Goal: Information Seeking & Learning: Learn about a topic

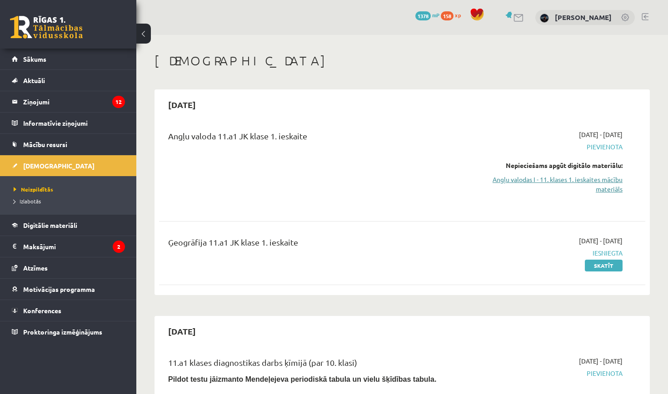
click at [576, 186] on link "Angļu valodas I - 11. klases 1. ieskaites mācību materiāls" at bounding box center [551, 184] width 142 height 19
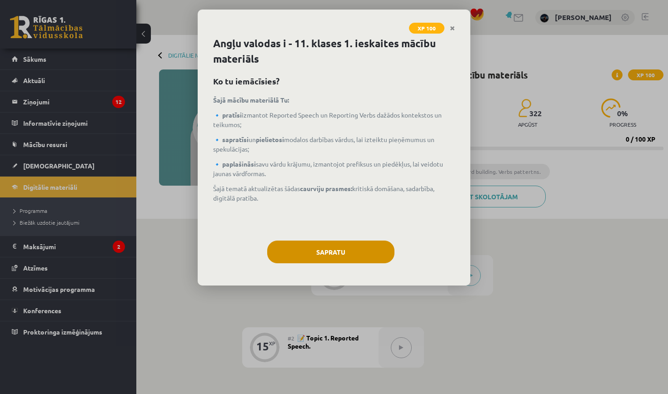
click at [356, 255] on button "Sapratu" at bounding box center [330, 252] width 127 height 23
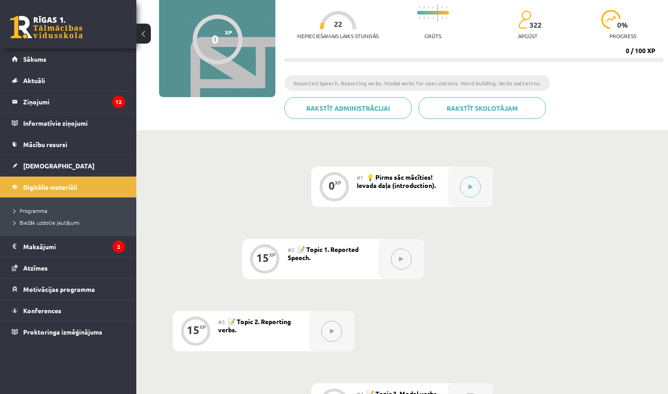
scroll to position [105, 0]
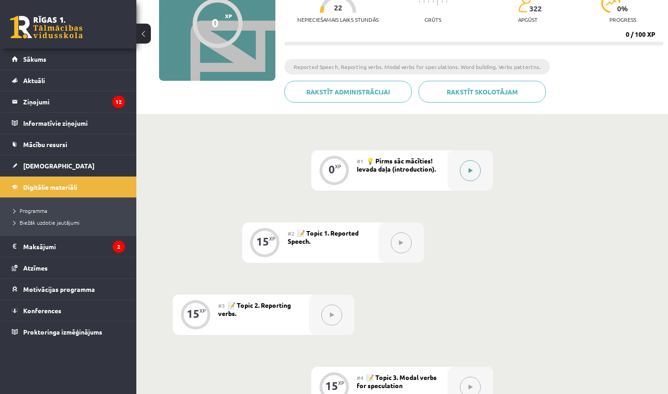
click at [471, 163] on button at bounding box center [470, 170] width 21 height 21
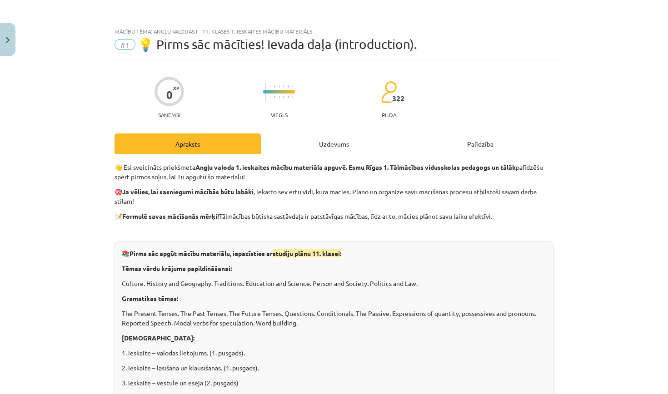
scroll to position [0, 0]
click at [308, 148] on div "Uzdevums" at bounding box center [334, 144] width 146 height 20
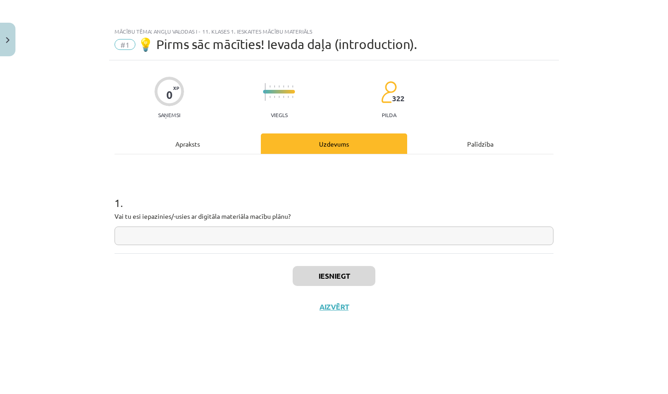
click at [243, 237] on input "text" at bounding box center [333, 236] width 439 height 19
type input "**"
click at [341, 274] on button "Iesniegt" at bounding box center [333, 276] width 83 height 20
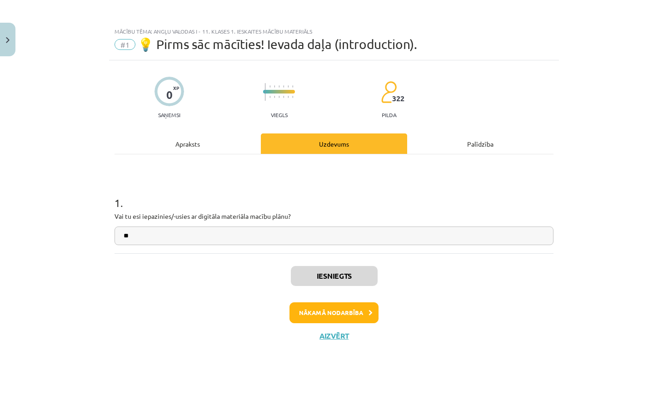
click at [356, 313] on button "Nākamā nodarbība" at bounding box center [333, 312] width 89 height 21
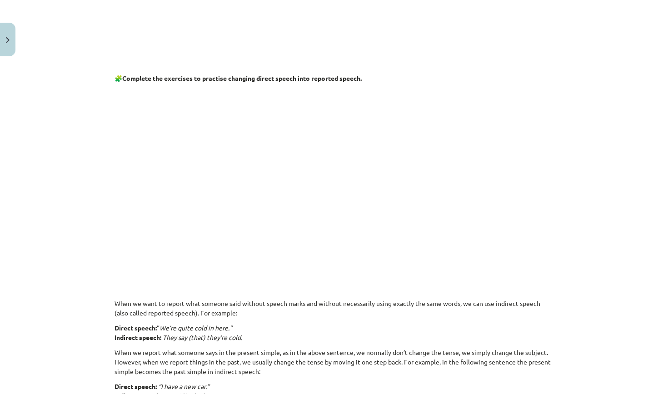
scroll to position [356, 0]
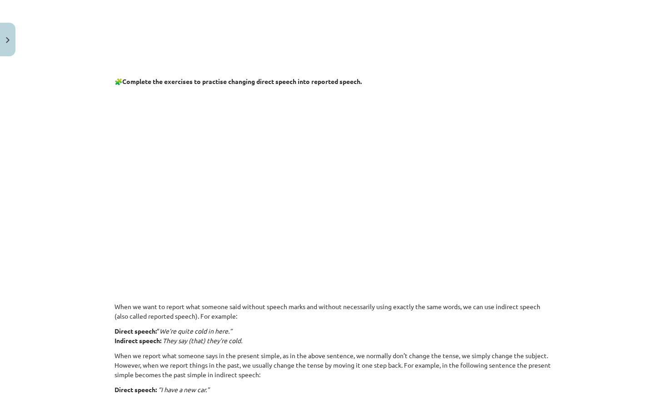
click at [510, 205] on p at bounding box center [333, 179] width 439 height 175
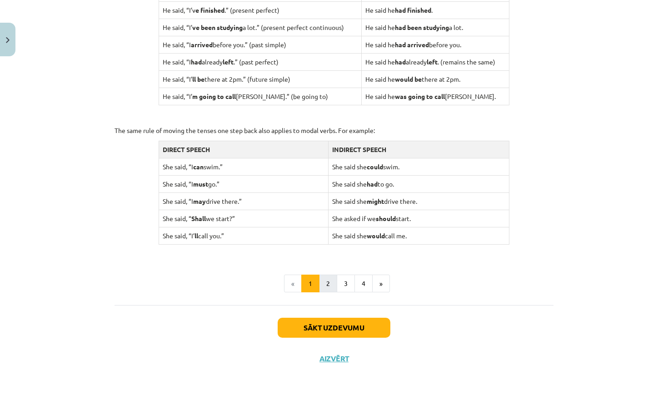
click at [332, 277] on button "2" at bounding box center [328, 284] width 18 height 18
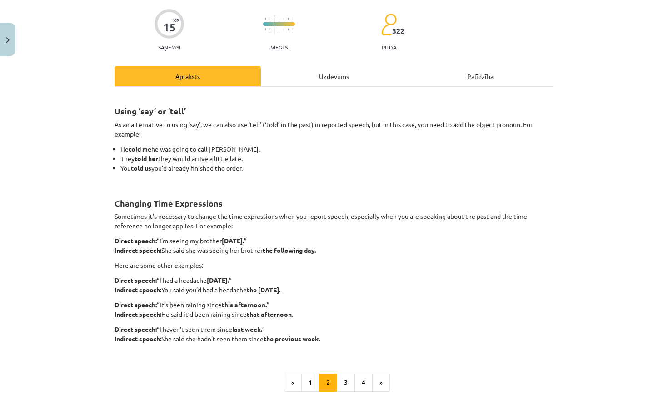
scroll to position [78, 0]
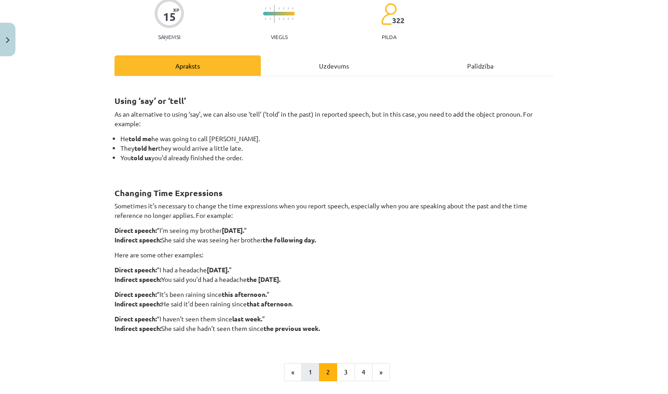
click at [312, 373] on button "1" at bounding box center [310, 372] width 18 height 18
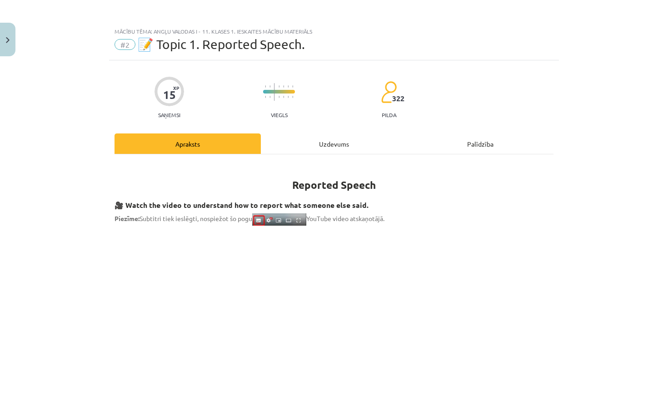
scroll to position [0, 0]
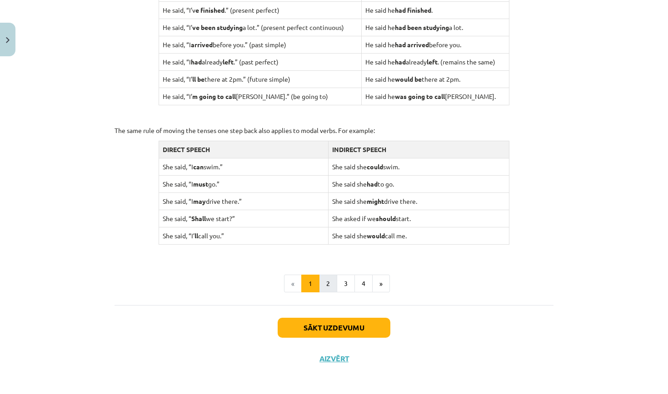
click at [328, 275] on button "2" at bounding box center [328, 284] width 18 height 18
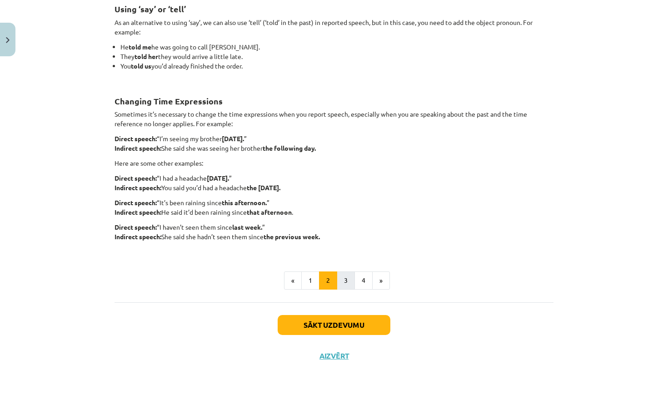
click at [346, 274] on button "3" at bounding box center [346, 281] width 18 height 18
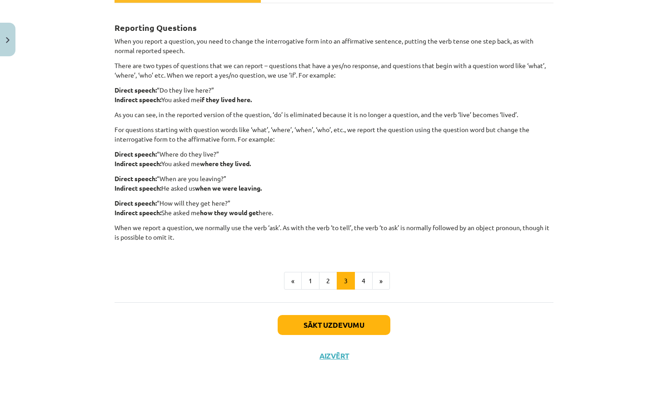
click at [344, 276] on button "3" at bounding box center [346, 281] width 18 height 18
click at [324, 280] on button "2" at bounding box center [328, 281] width 18 height 18
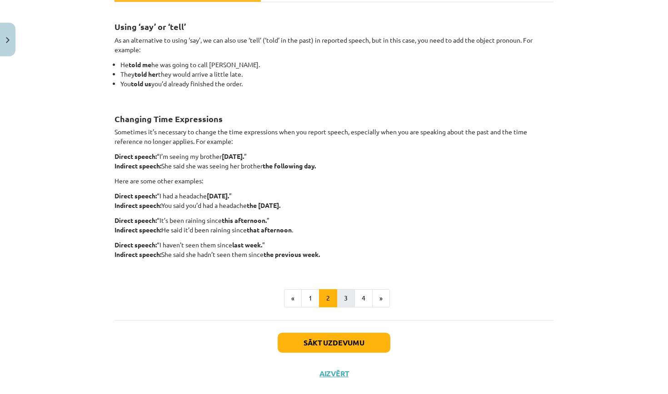
click at [341, 303] on button "3" at bounding box center [346, 298] width 18 height 18
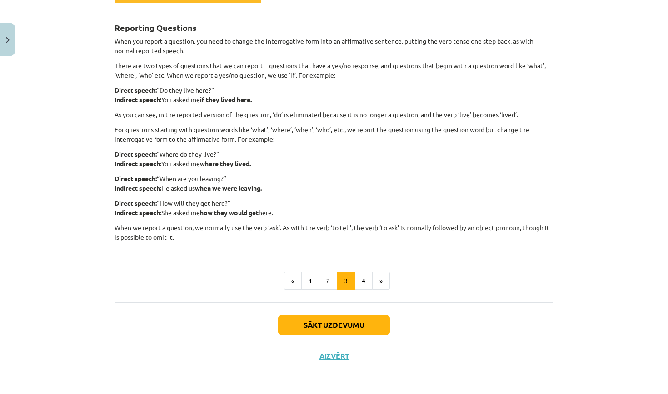
scroll to position [82, 0]
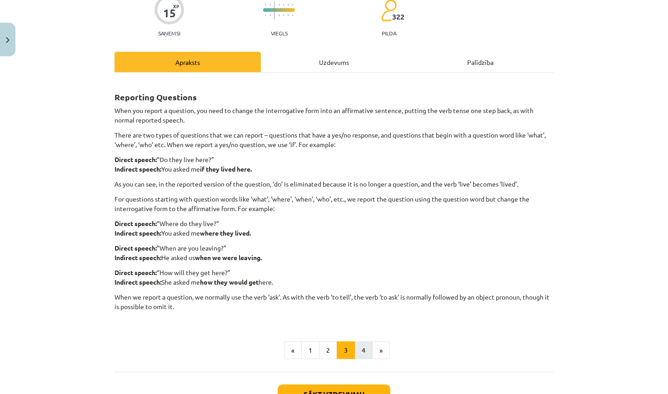
click at [364, 344] on button "4" at bounding box center [363, 351] width 18 height 18
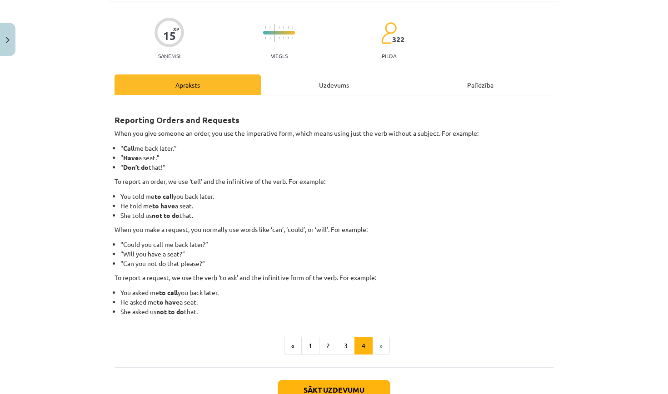
scroll to position [58, 0]
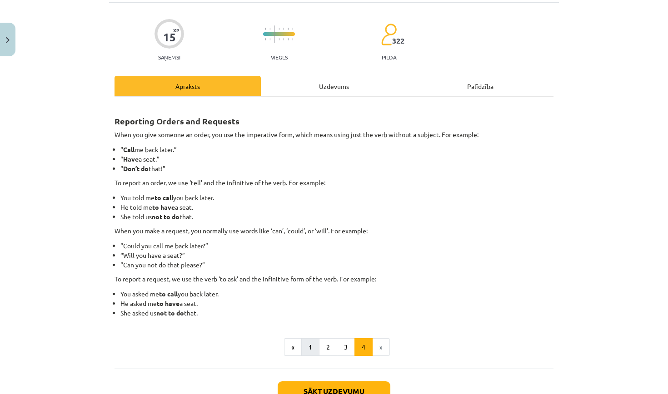
click at [307, 344] on button "1" at bounding box center [310, 347] width 18 height 18
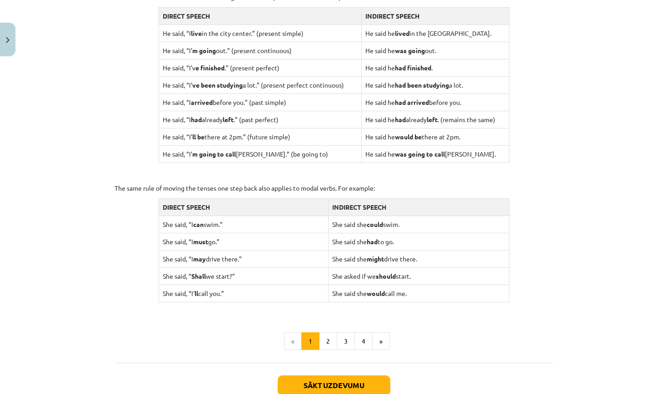
scroll to position [777, 0]
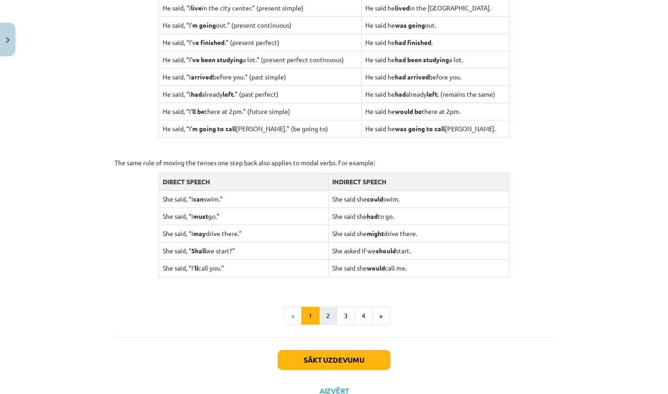
click at [324, 314] on button "2" at bounding box center [328, 316] width 18 height 18
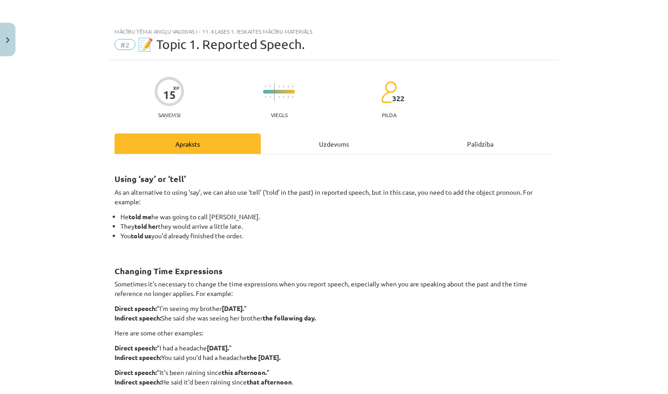
scroll to position [0, 0]
click at [325, 137] on div "Uzdevums" at bounding box center [334, 144] width 146 height 20
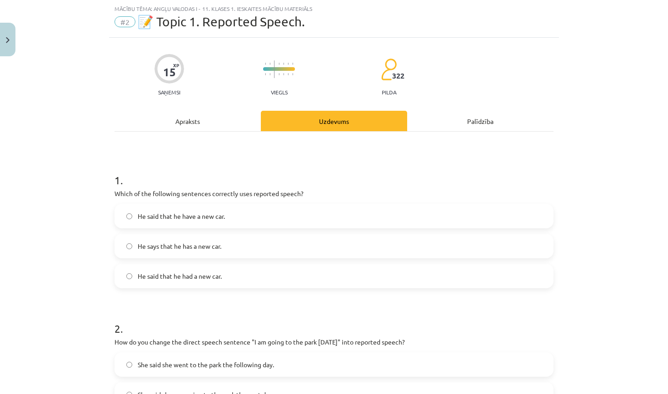
click at [236, 120] on div "Apraksts" at bounding box center [187, 121] width 146 height 20
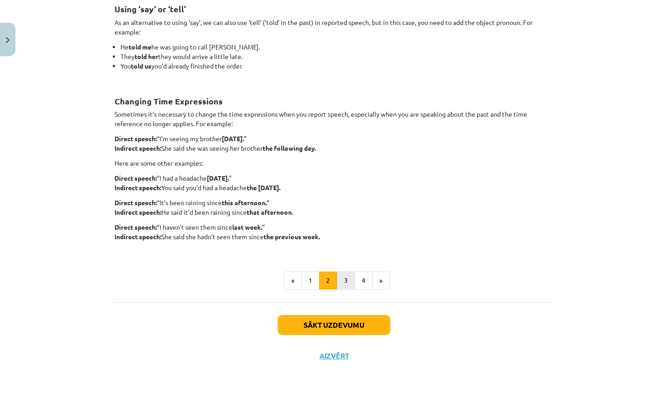
click at [351, 277] on button "3" at bounding box center [346, 281] width 18 height 18
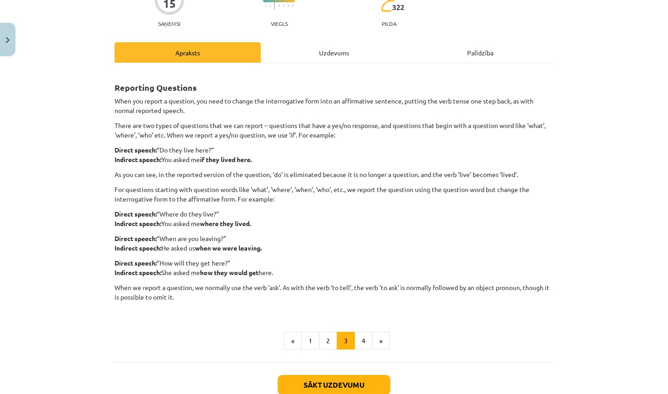
scroll to position [89, 0]
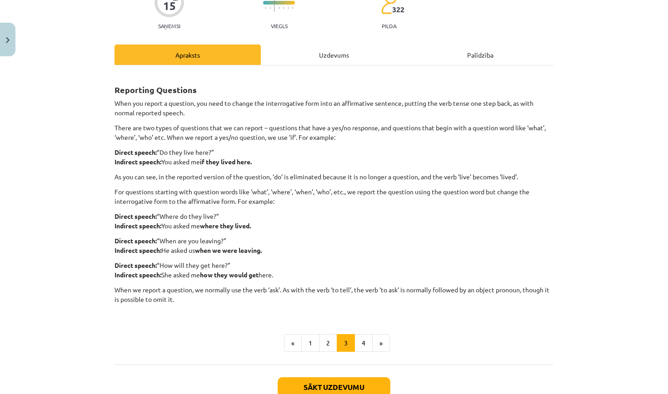
click at [333, 57] on div "Uzdevums" at bounding box center [334, 55] width 146 height 20
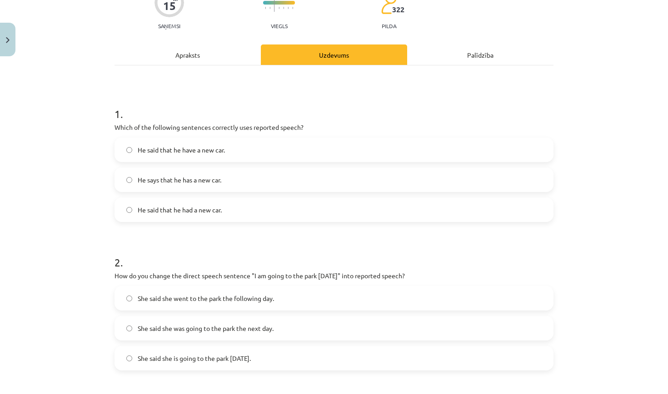
scroll to position [23, 0]
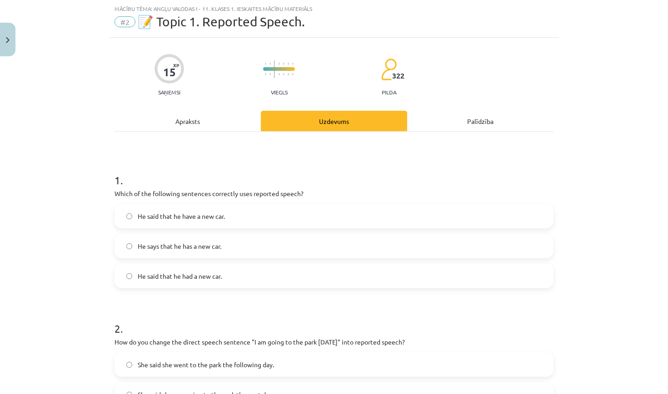
click at [210, 124] on div "Apraksts" at bounding box center [187, 121] width 146 height 20
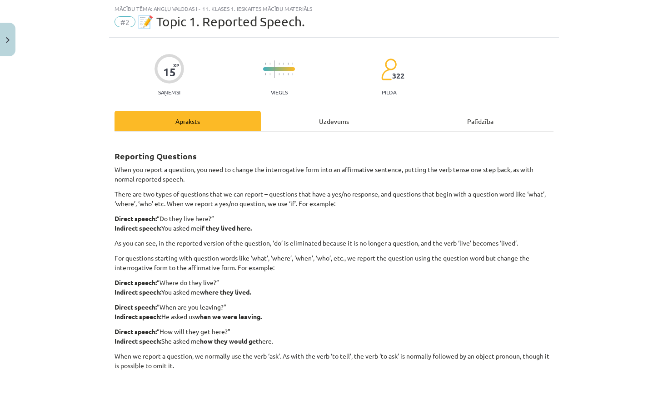
click at [293, 130] on div "Uzdevums" at bounding box center [334, 121] width 146 height 20
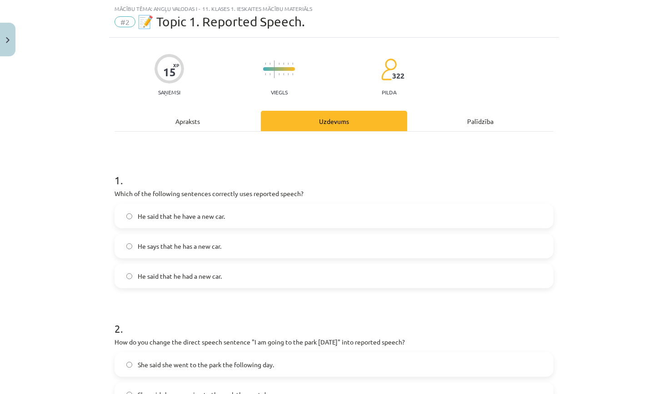
click at [243, 278] on label "He said that he had a new car." at bounding box center [333, 276] width 437 height 23
click at [235, 113] on div "Apraksts" at bounding box center [187, 121] width 146 height 20
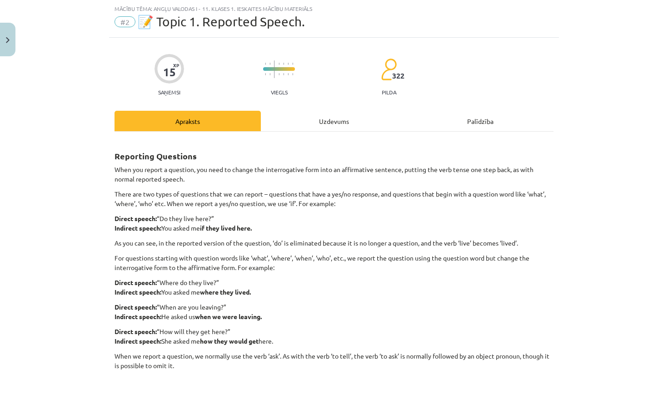
click at [294, 124] on div "Uzdevums" at bounding box center [334, 121] width 146 height 20
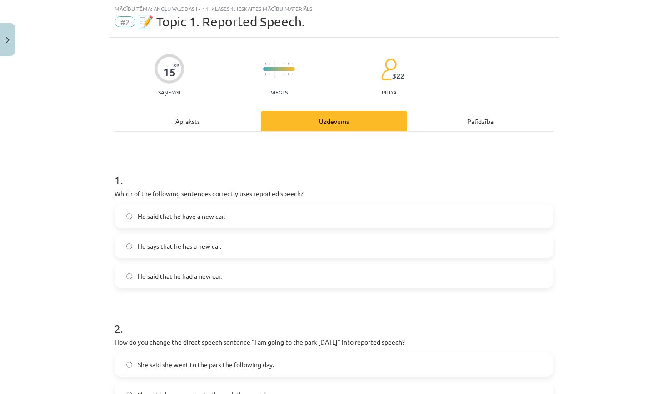
click at [228, 119] on div "Apraksts" at bounding box center [187, 121] width 146 height 20
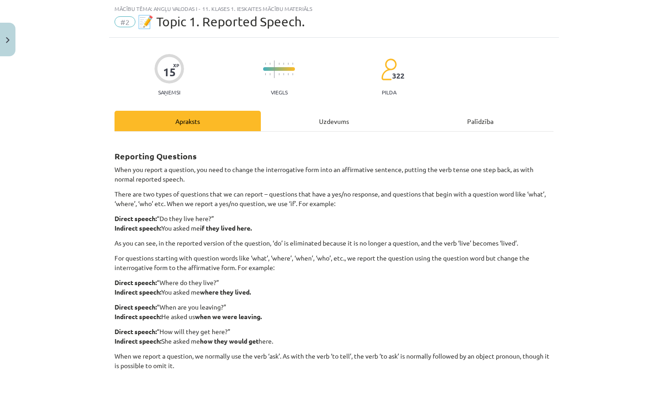
click at [282, 119] on div "Uzdevums" at bounding box center [334, 121] width 146 height 20
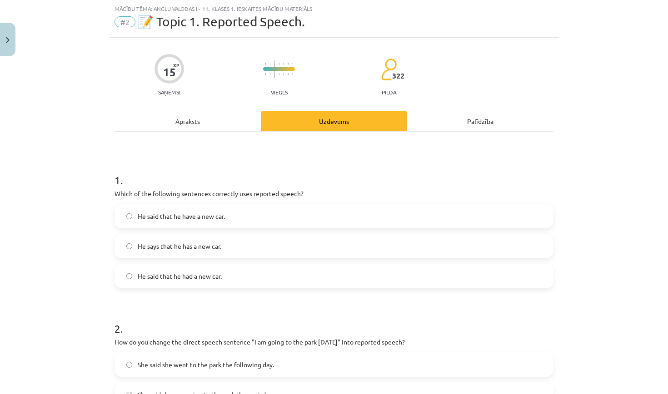
click at [268, 217] on label "He said that he have a new car." at bounding box center [333, 216] width 437 height 23
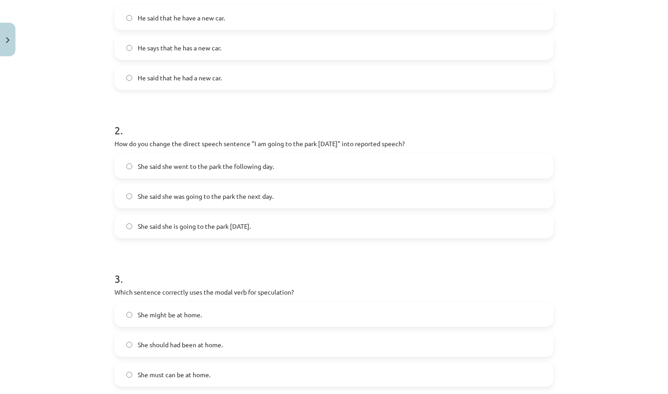
scroll to position [223, 0]
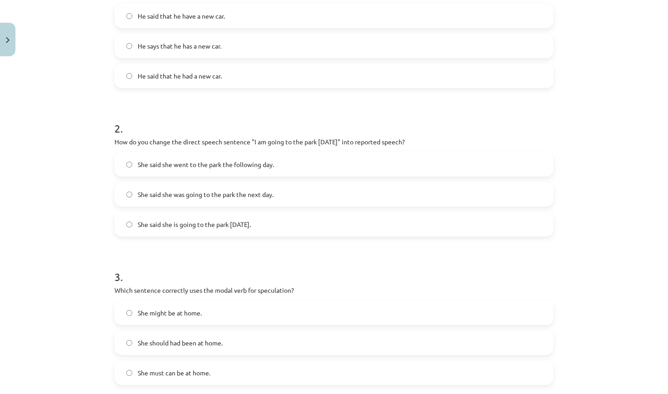
click at [295, 228] on label "She said she is going to the park tomorrow." at bounding box center [333, 224] width 437 height 23
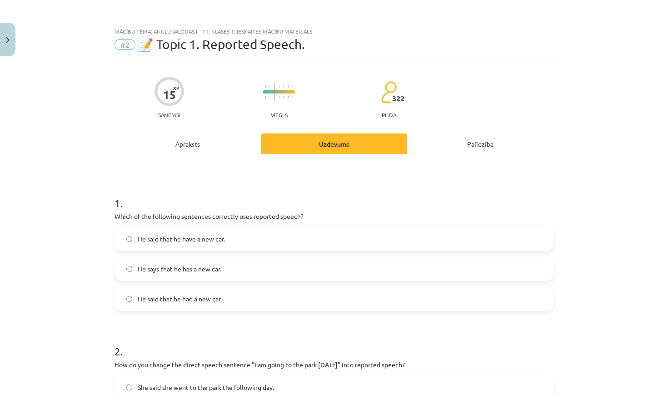
scroll to position [0, 0]
click at [208, 148] on div "Apraksts" at bounding box center [187, 144] width 146 height 20
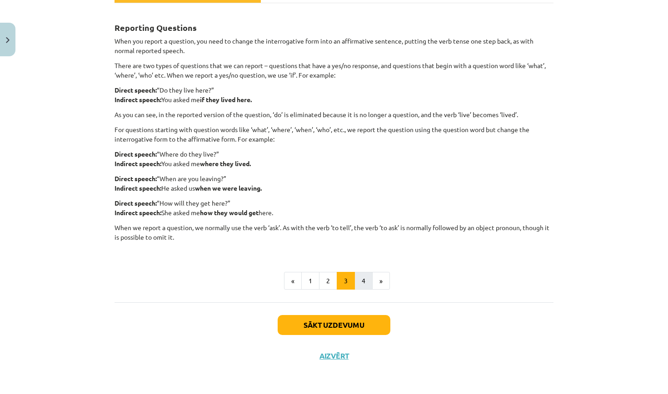
click at [366, 281] on button "4" at bounding box center [363, 281] width 18 height 18
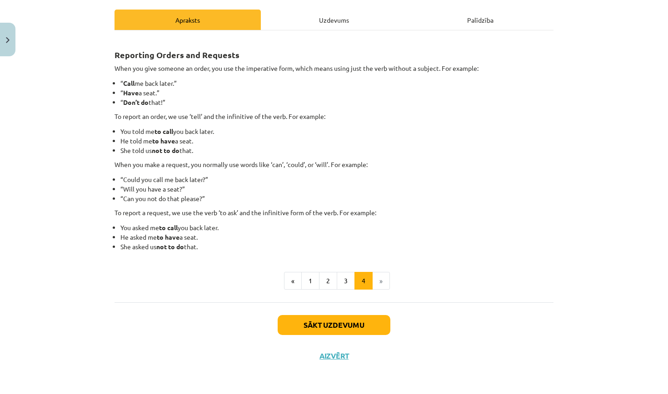
click at [337, 20] on div "Uzdevums" at bounding box center [334, 20] width 146 height 20
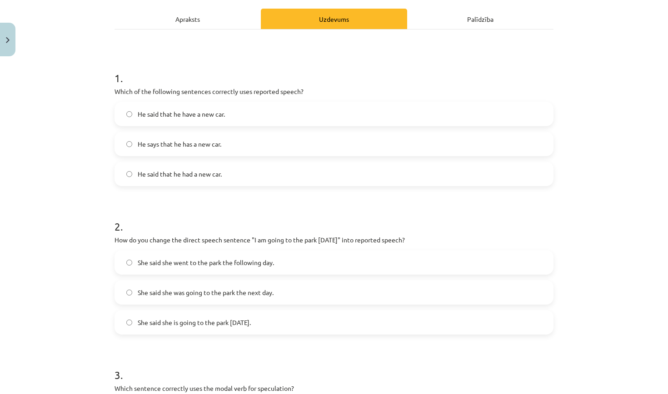
scroll to position [23, 0]
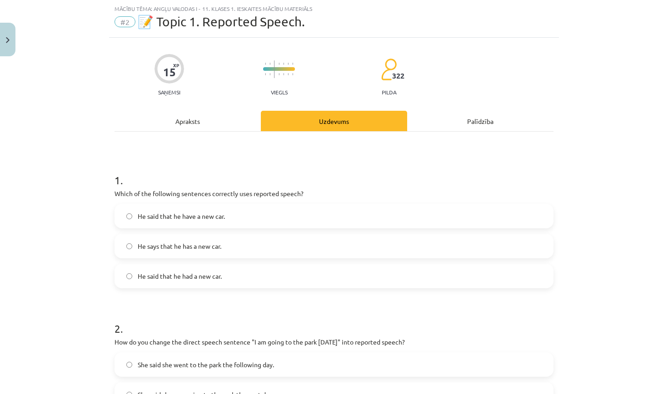
click at [238, 128] on div "Apraksts" at bounding box center [187, 121] width 146 height 20
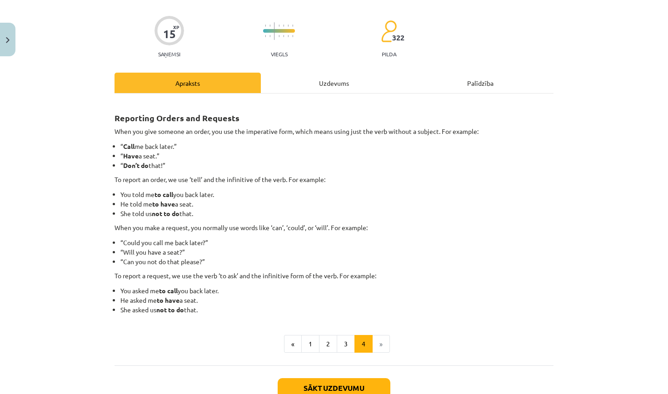
scroll to position [62, 0]
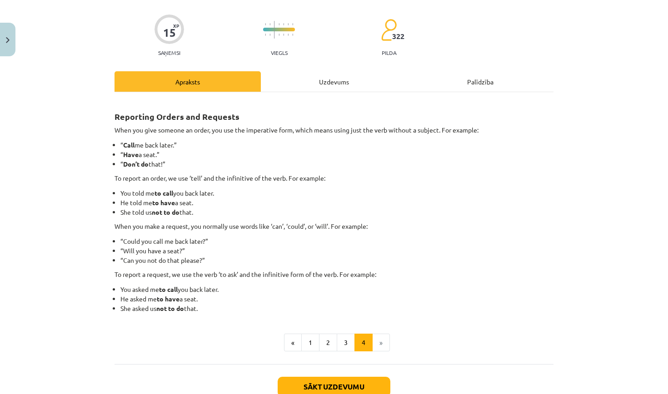
click at [300, 89] on div "Uzdevums" at bounding box center [334, 81] width 146 height 20
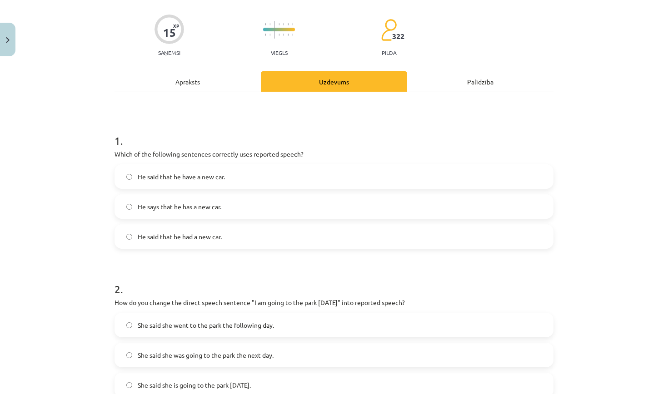
scroll to position [23, 0]
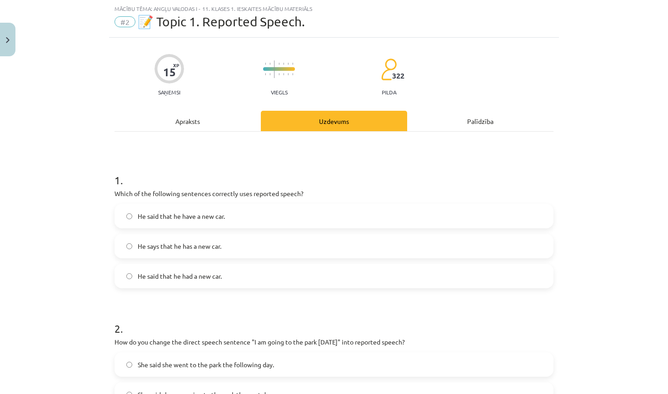
click at [222, 123] on div "Apraksts" at bounding box center [187, 121] width 146 height 20
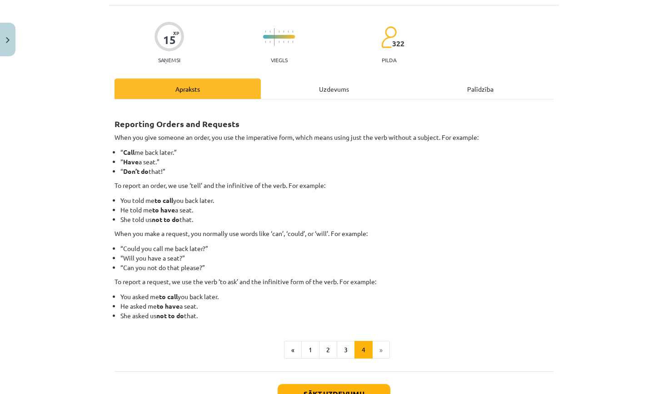
scroll to position [59, 0]
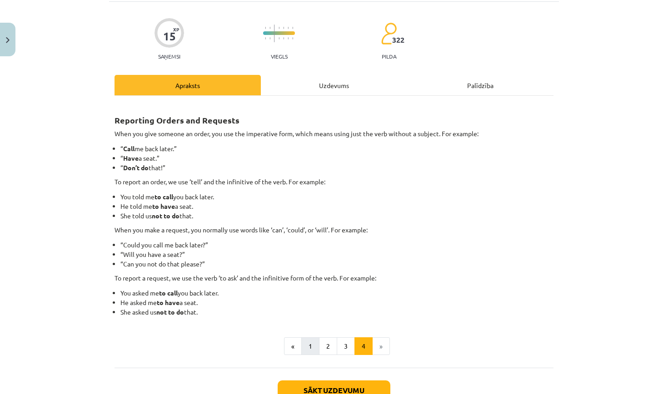
click at [312, 348] on button "1" at bounding box center [310, 346] width 18 height 18
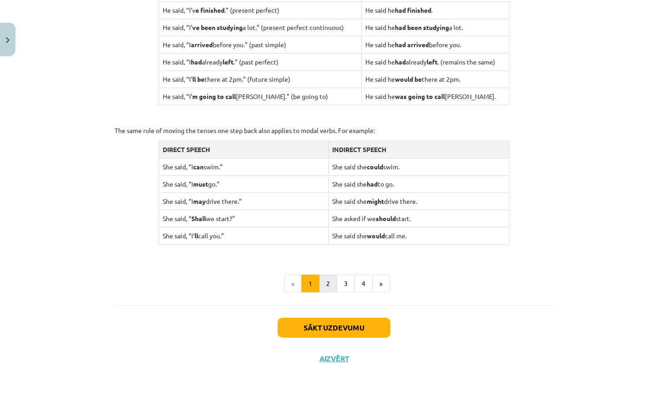
click at [331, 281] on button "2" at bounding box center [328, 284] width 18 height 18
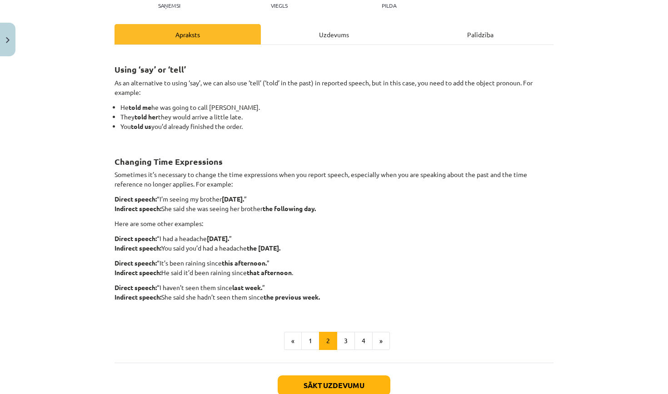
scroll to position [105, 0]
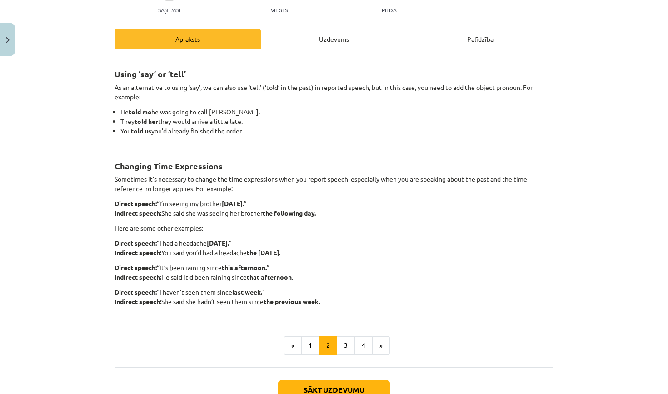
click at [320, 36] on div "Uzdevums" at bounding box center [334, 39] width 146 height 20
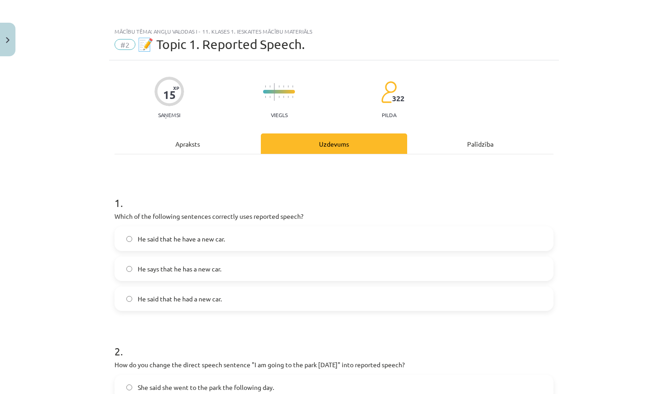
scroll to position [0, 0]
click at [217, 148] on div "Apraksts" at bounding box center [187, 144] width 146 height 20
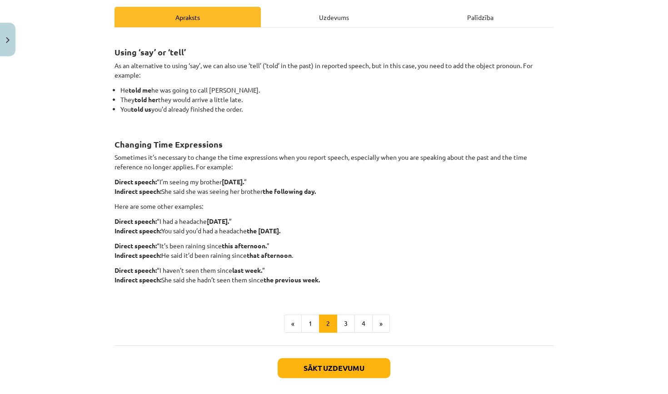
scroll to position [131, 0]
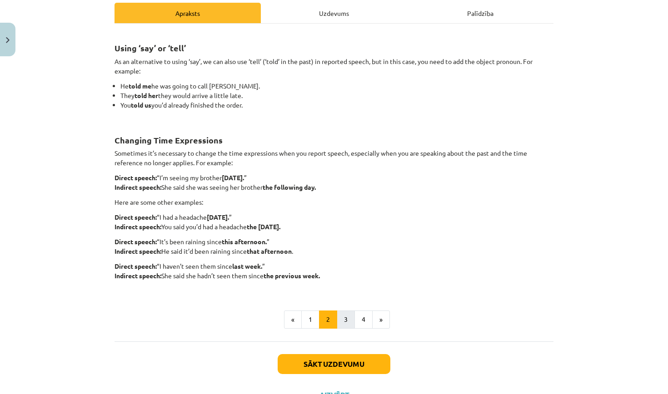
click at [344, 325] on button "3" at bounding box center [346, 320] width 18 height 18
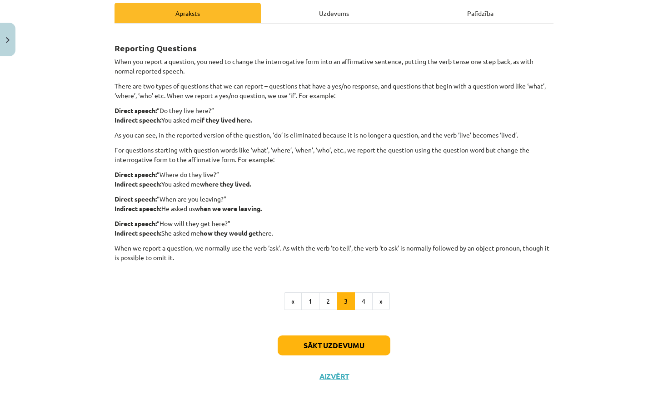
scroll to position [152, 0]
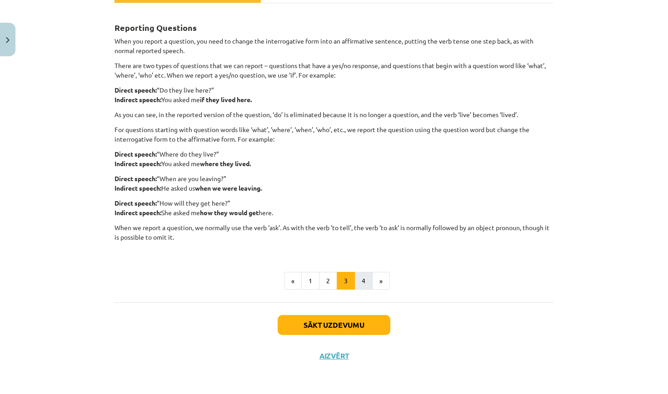
click at [358, 273] on button "4" at bounding box center [363, 281] width 18 height 18
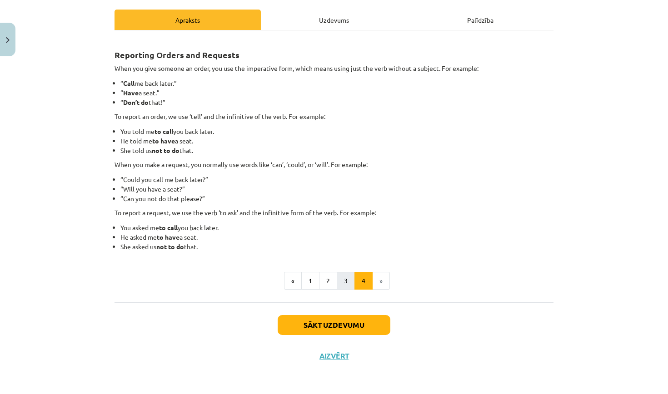
click at [342, 278] on button "3" at bounding box center [346, 281] width 18 height 18
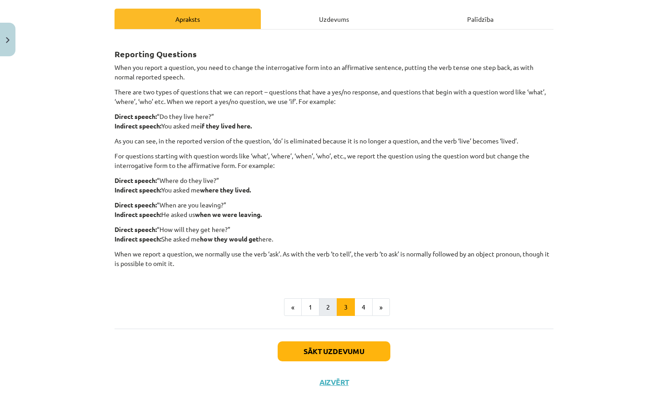
click at [332, 303] on button "2" at bounding box center [328, 307] width 18 height 18
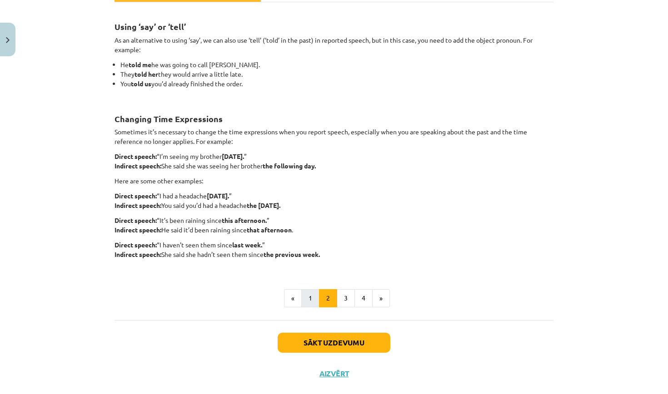
click at [316, 300] on button "1" at bounding box center [310, 298] width 18 height 18
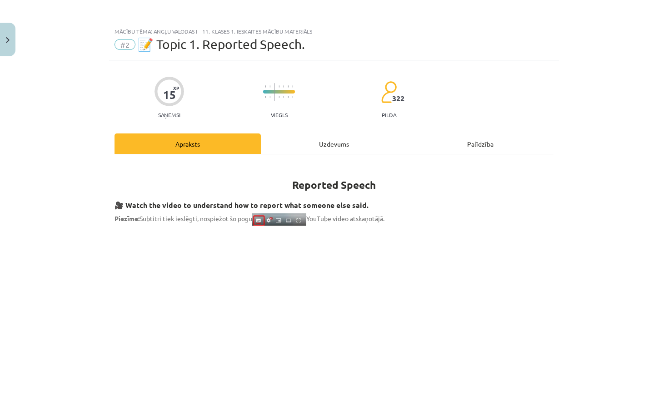
scroll to position [0, 0]
click at [330, 141] on div "Uzdevums" at bounding box center [334, 144] width 146 height 20
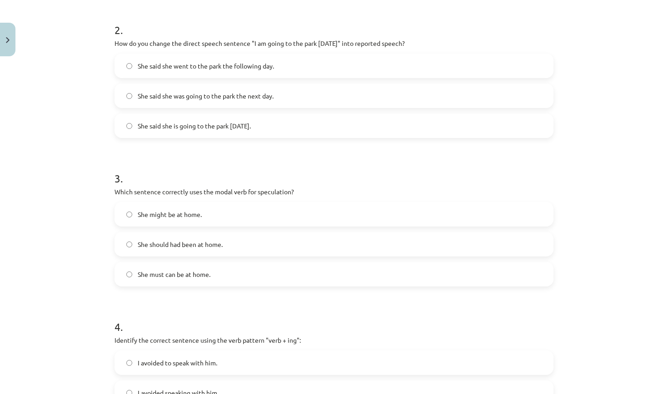
scroll to position [324, 0]
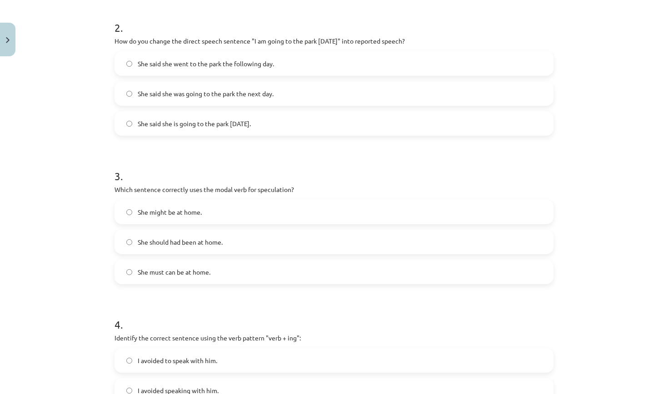
click at [250, 268] on label "She must can be at home." at bounding box center [333, 272] width 437 height 23
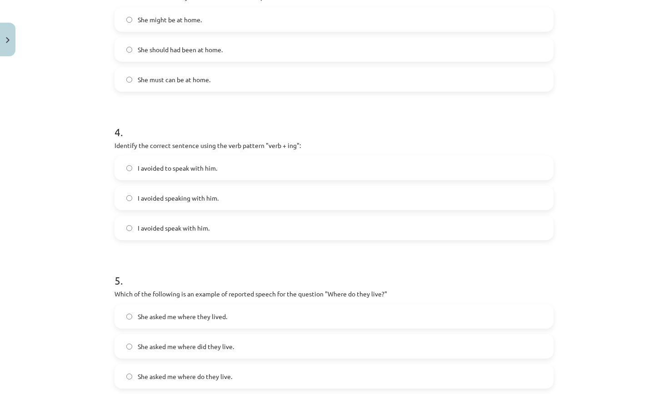
scroll to position [524, 0]
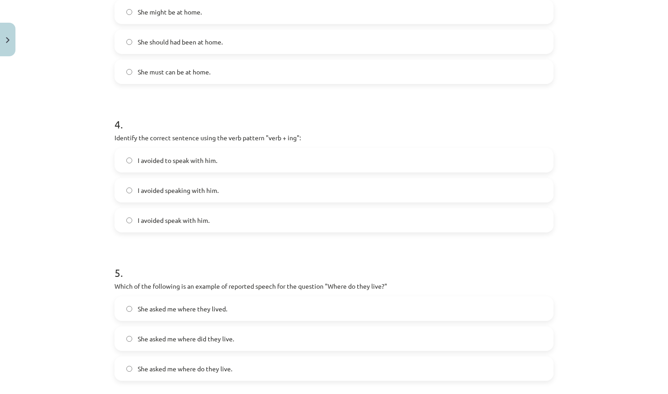
click at [235, 193] on label "I avoided speaking with him." at bounding box center [333, 190] width 437 height 23
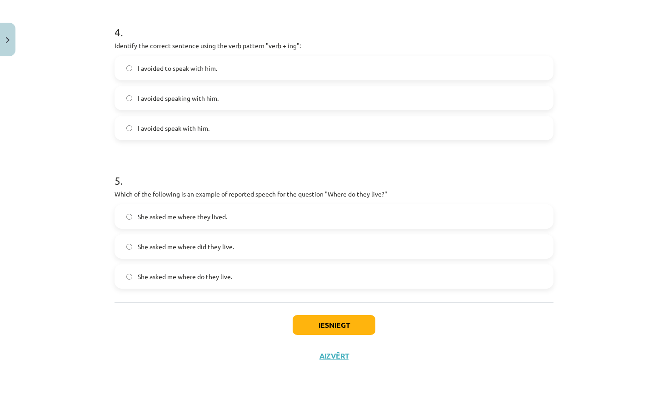
scroll to position [618, 0]
click at [265, 213] on label "She asked me where they lived." at bounding box center [333, 216] width 437 height 23
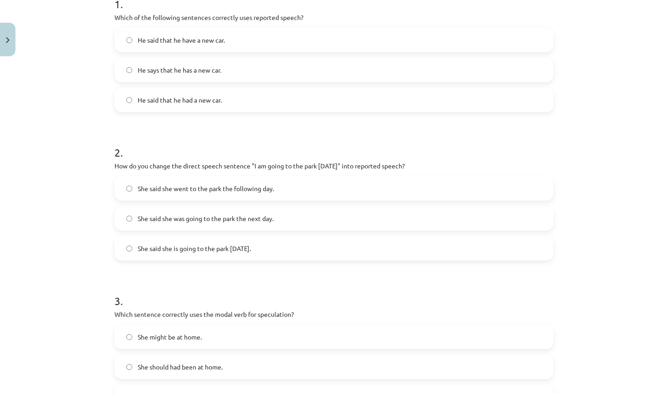
scroll to position [0, 0]
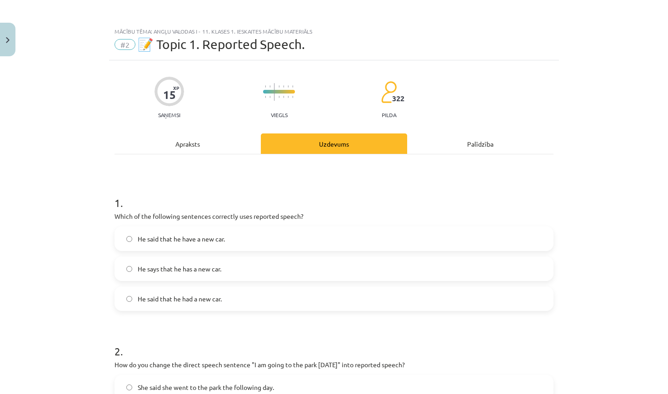
click at [246, 147] on div "Apraksts" at bounding box center [187, 144] width 146 height 20
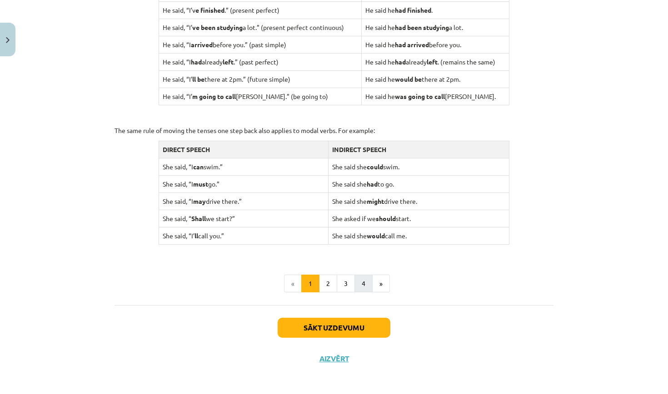
click at [361, 277] on button "4" at bounding box center [363, 284] width 18 height 18
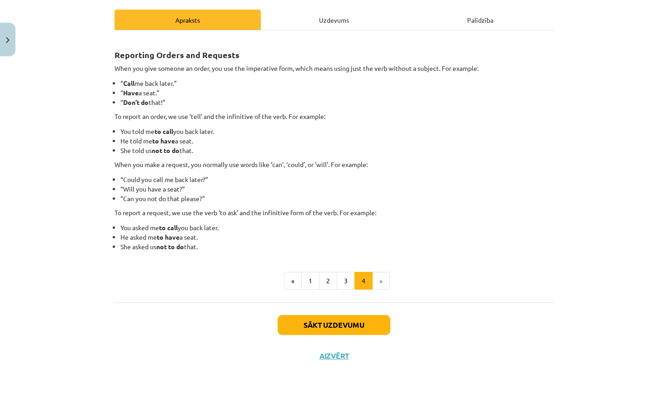
scroll to position [125, 0]
click at [348, 277] on button "3" at bounding box center [346, 281] width 18 height 18
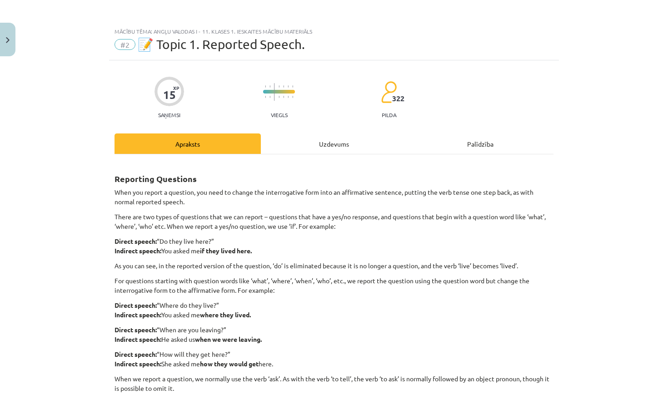
scroll to position [0, 0]
click at [329, 145] on div "Uzdevums" at bounding box center [334, 144] width 146 height 20
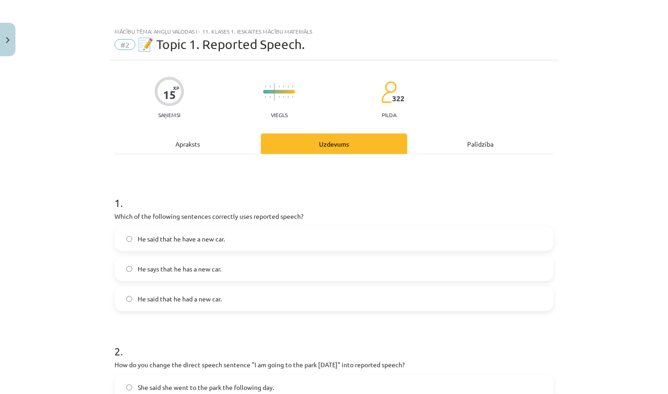
click at [240, 143] on div "Apraksts" at bounding box center [187, 144] width 146 height 20
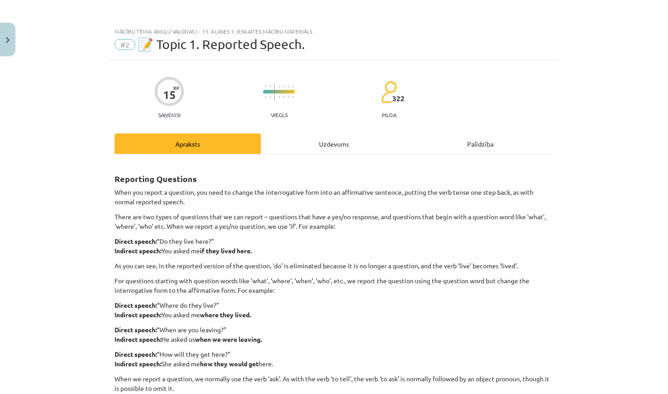
click at [317, 146] on div "Uzdevums" at bounding box center [334, 144] width 146 height 20
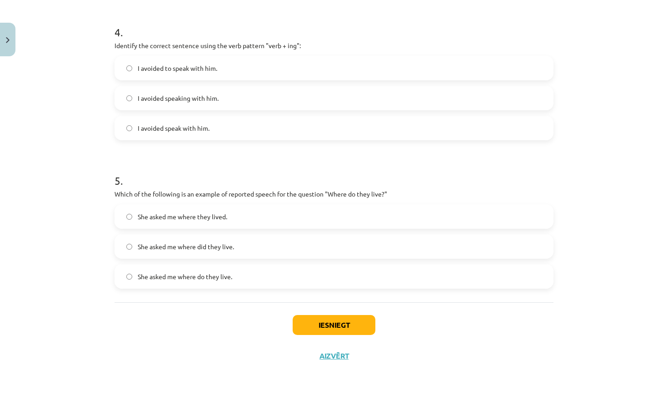
scroll to position [618, 0]
click at [325, 322] on button "Iesniegt" at bounding box center [333, 325] width 83 height 20
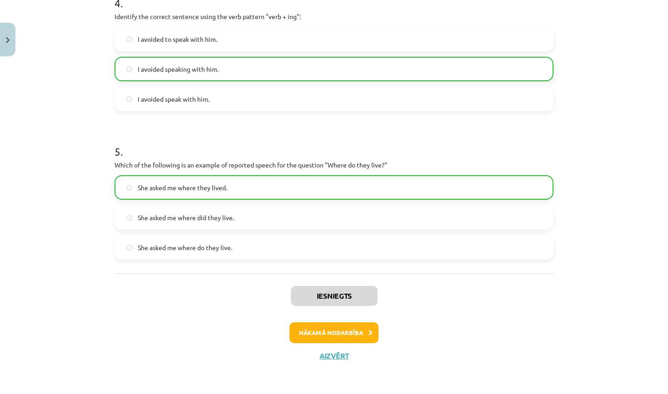
scroll to position [646, 0]
click at [365, 332] on button "Nākamā nodarbība" at bounding box center [333, 332] width 89 height 21
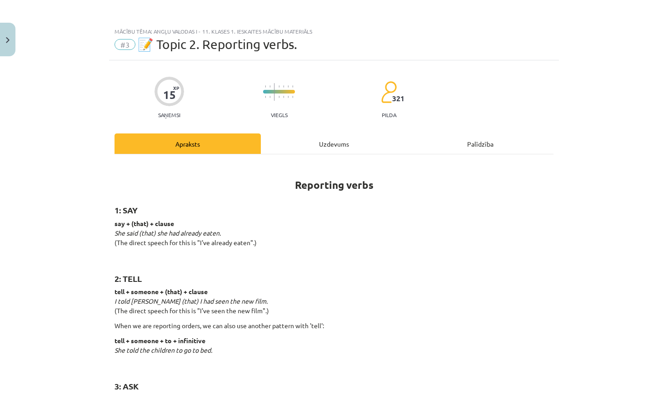
scroll to position [0, 0]
click at [327, 146] on div "Uzdevums" at bounding box center [334, 144] width 146 height 20
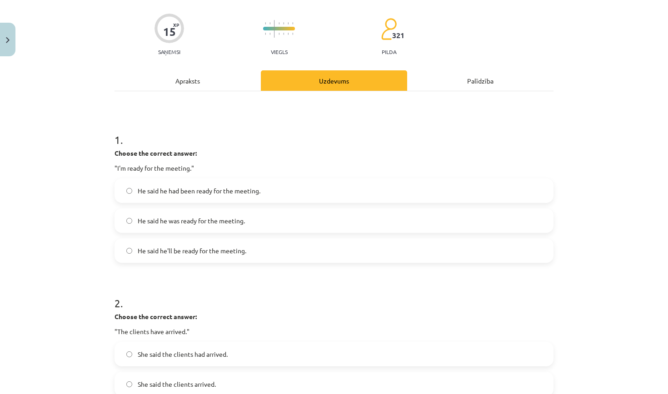
scroll to position [67, 0]
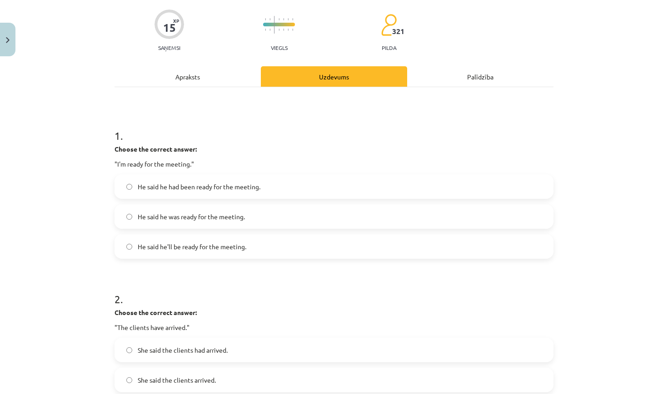
click at [204, 83] on div "Apraksts" at bounding box center [187, 76] width 146 height 20
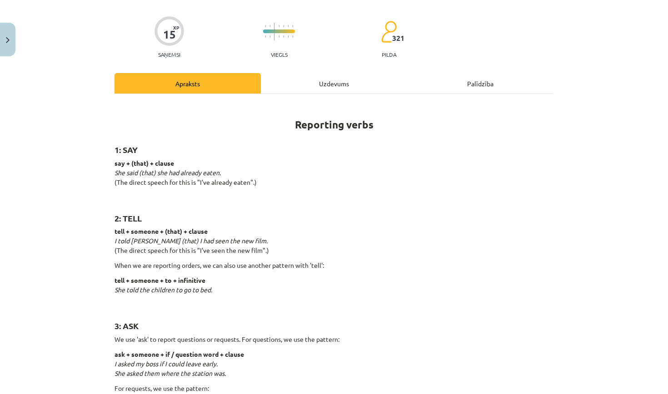
scroll to position [61, 0]
click at [320, 79] on div "Uzdevums" at bounding box center [334, 83] width 146 height 20
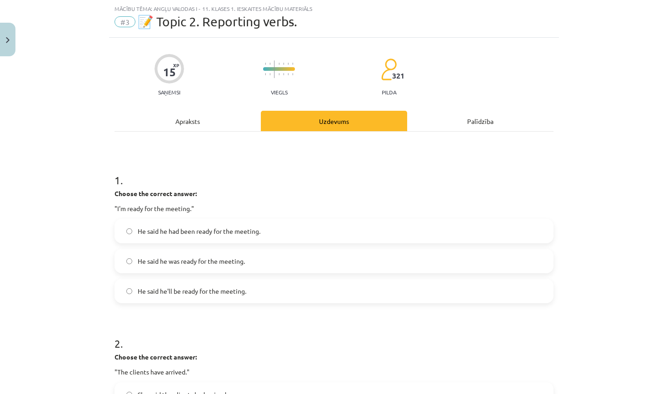
click at [192, 124] on div "Apraksts" at bounding box center [187, 121] width 146 height 20
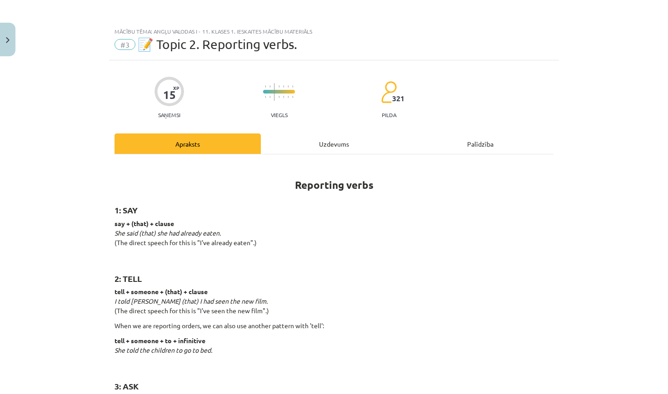
scroll to position [0, 0]
click at [308, 151] on div "Uzdevums" at bounding box center [334, 144] width 146 height 20
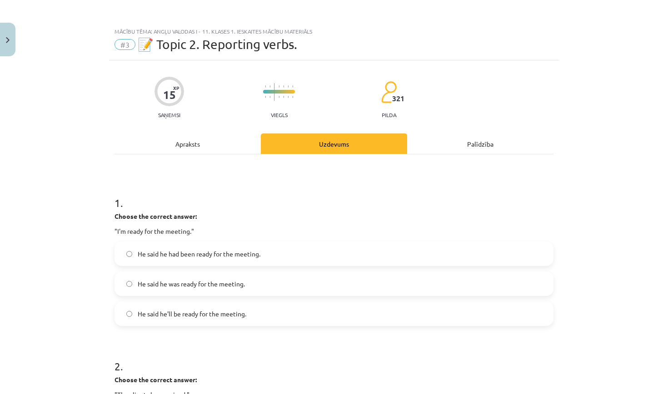
scroll to position [23, 0]
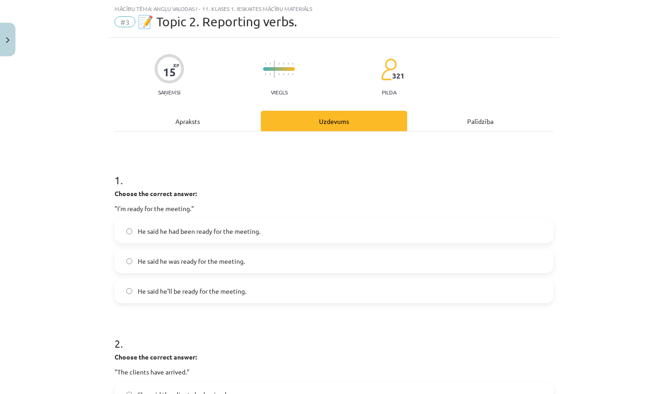
click at [200, 124] on div "Apraksts" at bounding box center [187, 121] width 146 height 20
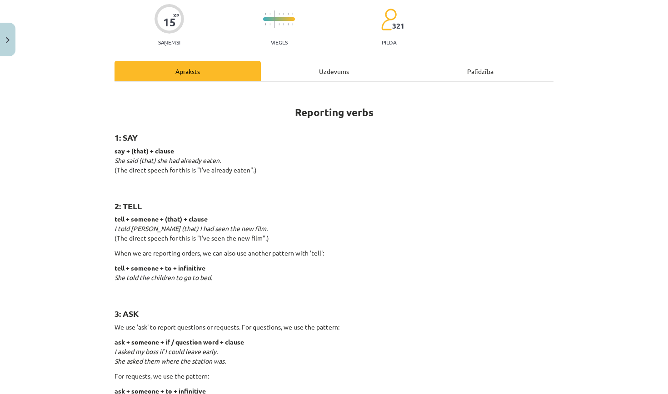
scroll to position [72, 0]
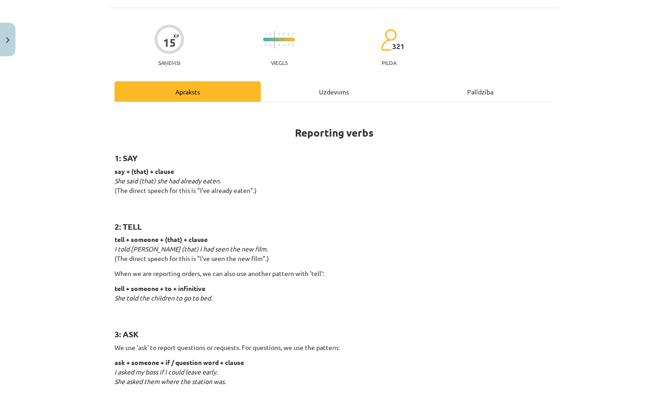
click at [330, 90] on div "Uzdevums" at bounding box center [334, 91] width 146 height 20
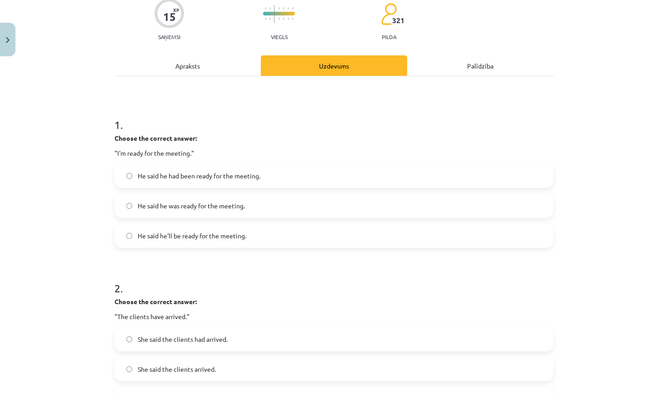
scroll to position [79, 0]
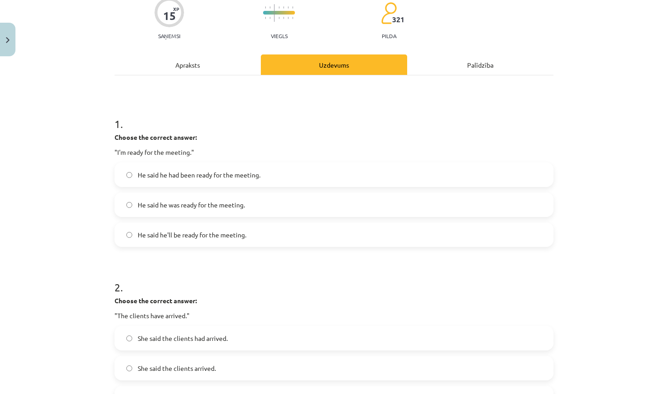
click at [247, 207] on label "He said he was ready for the meeting." at bounding box center [333, 204] width 437 height 23
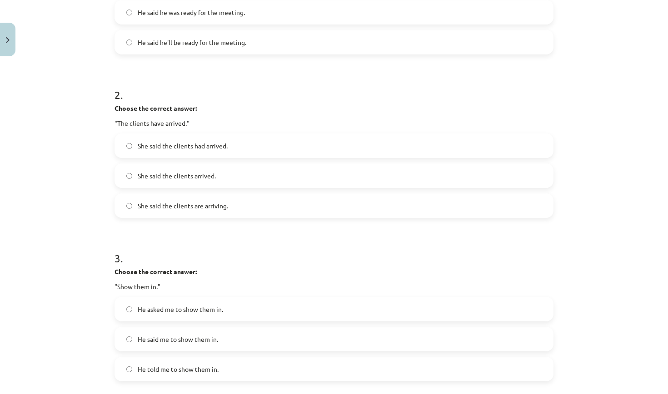
scroll to position [272, 0]
click at [235, 144] on label "She said the clients had arrived." at bounding box center [333, 145] width 437 height 23
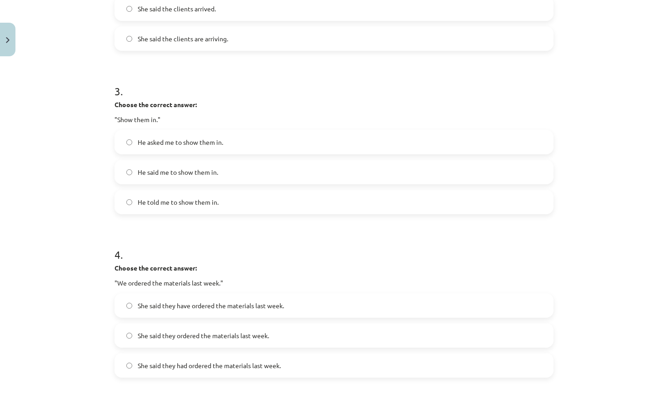
scroll to position [440, 0]
click at [224, 202] on label "He told me to show them in." at bounding box center [333, 200] width 437 height 23
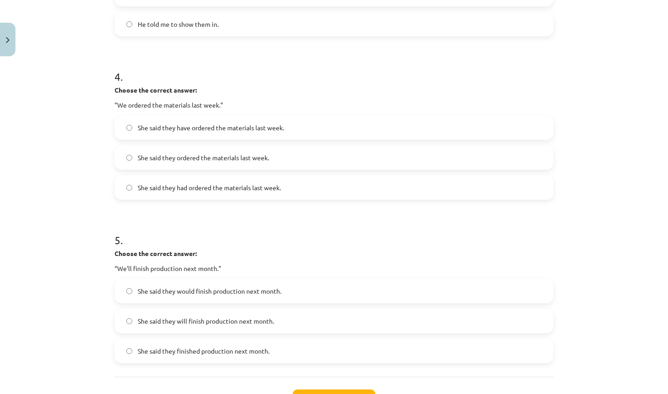
scroll to position [605, 0]
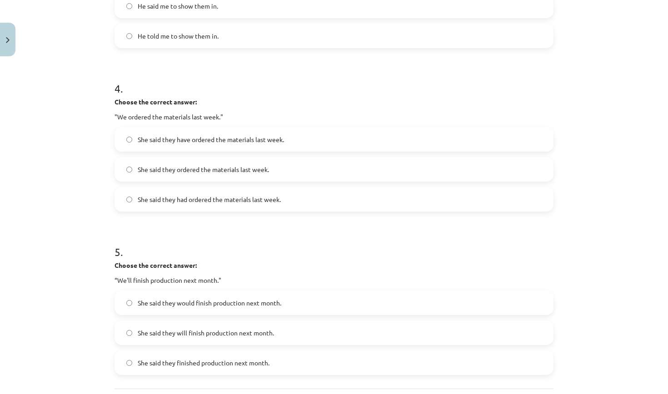
click at [257, 202] on span "She said they had ordered the materials last week." at bounding box center [209, 200] width 143 height 10
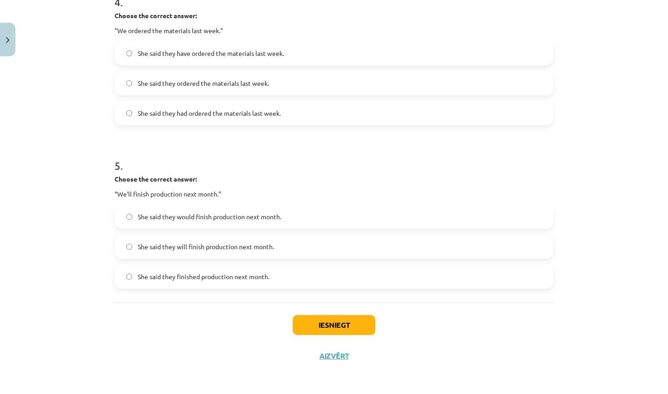
scroll to position [693, 0]
click at [263, 247] on span "She said they will finish production next month." at bounding box center [206, 247] width 136 height 10
click at [299, 321] on button "Iesniegt" at bounding box center [333, 325] width 83 height 20
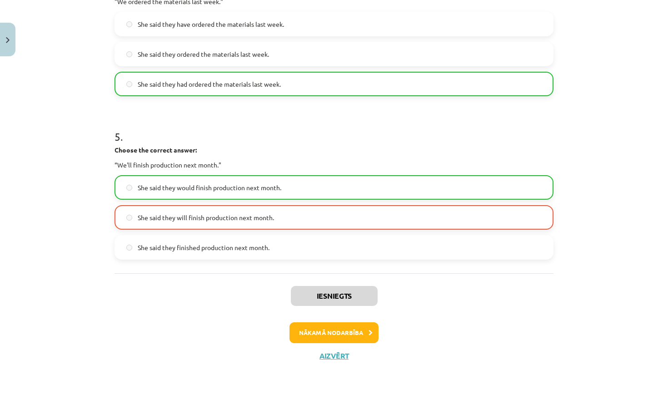
click at [353, 331] on button "Nākamā nodarbība" at bounding box center [333, 332] width 89 height 21
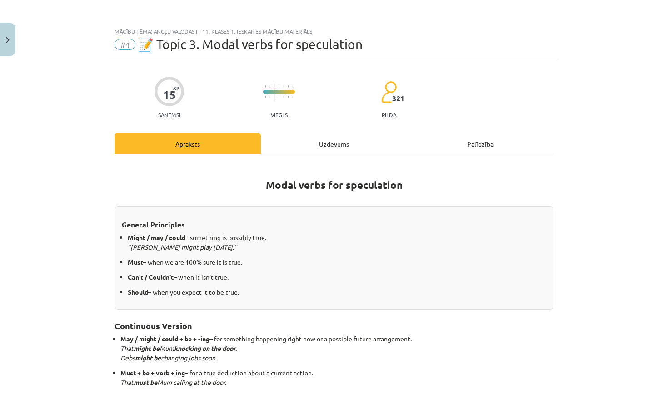
scroll to position [0, 0]
click at [10, 43] on button "Close" at bounding box center [7, 40] width 15 height 34
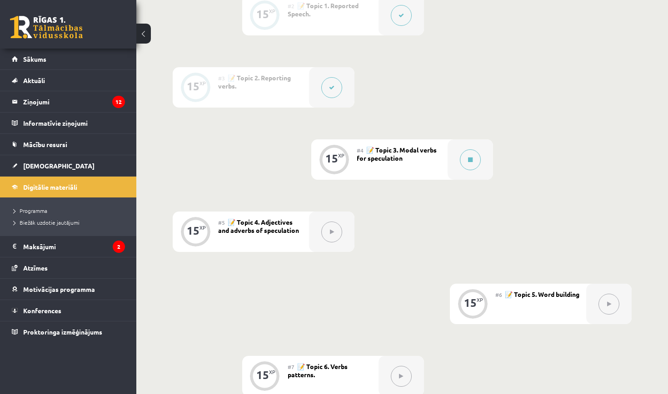
scroll to position [300, 0]
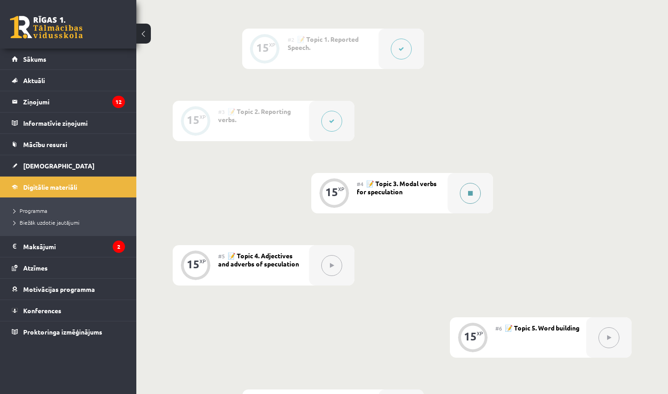
click at [478, 196] on button at bounding box center [470, 193] width 21 height 21
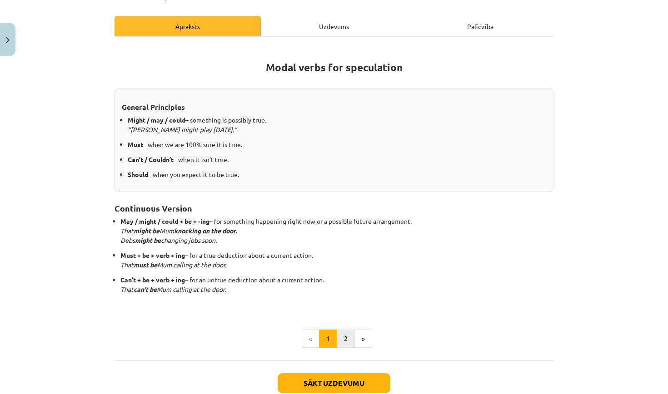
click at [346, 336] on button "2" at bounding box center [346, 339] width 18 height 18
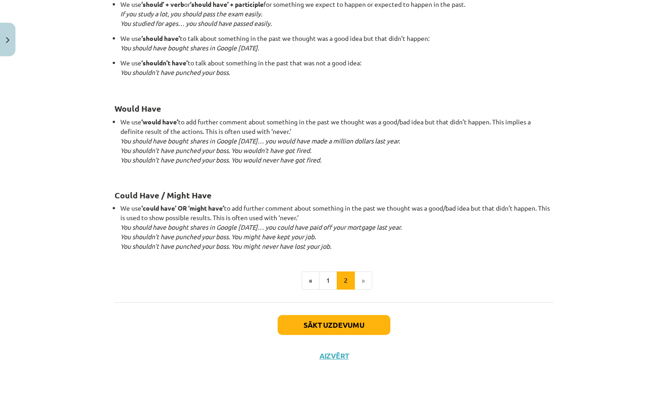
scroll to position [827, 0]
click at [329, 277] on button "1" at bounding box center [328, 281] width 18 height 18
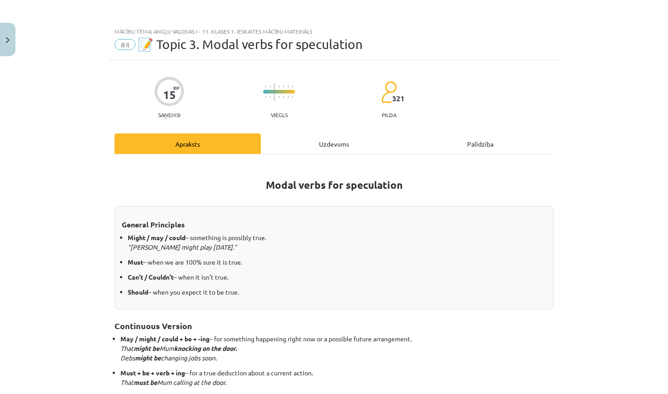
scroll to position [0, 0]
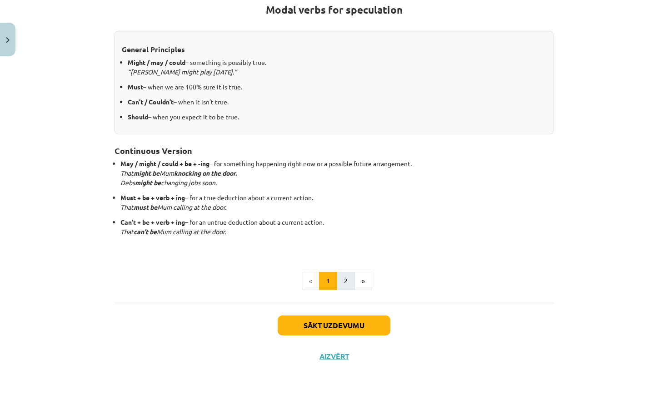
click at [347, 280] on button "2" at bounding box center [346, 281] width 18 height 18
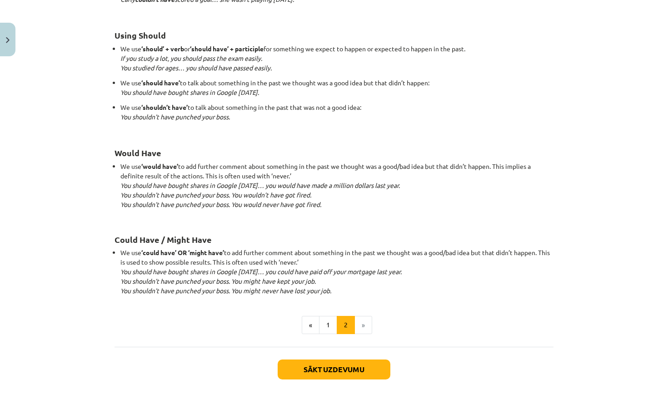
scroll to position [819, 0]
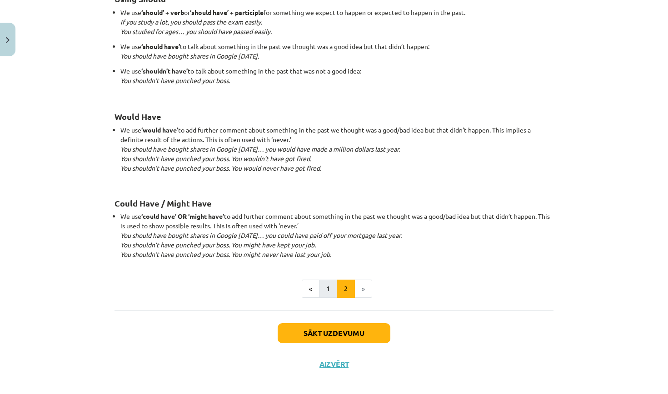
click at [324, 280] on button "1" at bounding box center [328, 289] width 18 height 18
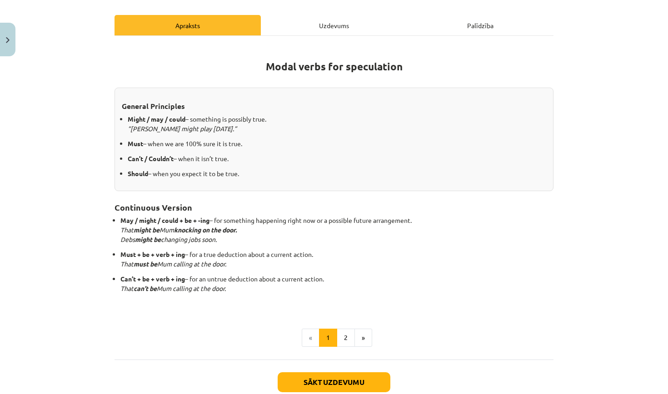
scroll to position [129, 0]
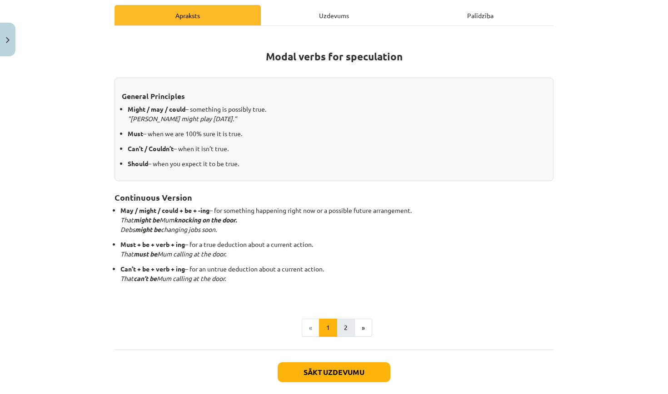
click at [345, 320] on button "2" at bounding box center [346, 328] width 18 height 18
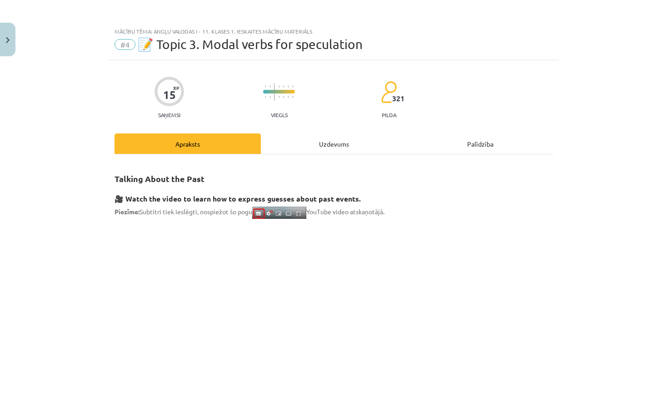
scroll to position [0, 0]
click at [313, 144] on div "Uzdevums" at bounding box center [334, 144] width 146 height 20
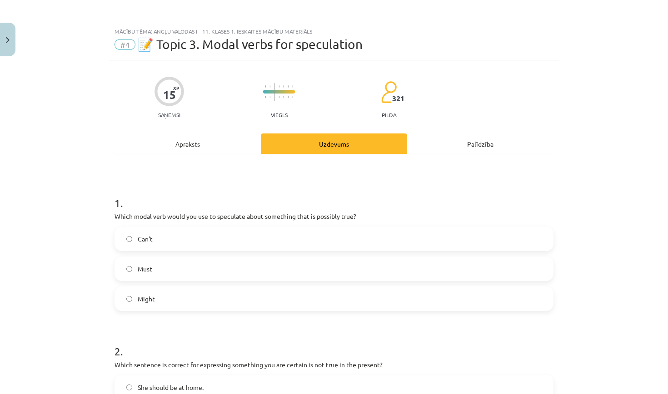
scroll to position [23, 0]
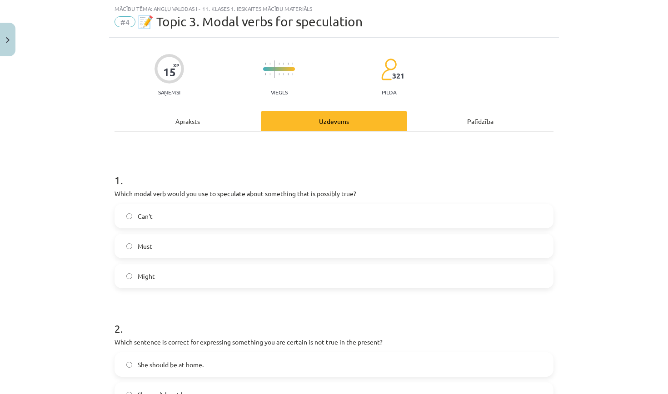
click at [215, 275] on label "Might" at bounding box center [333, 276] width 437 height 23
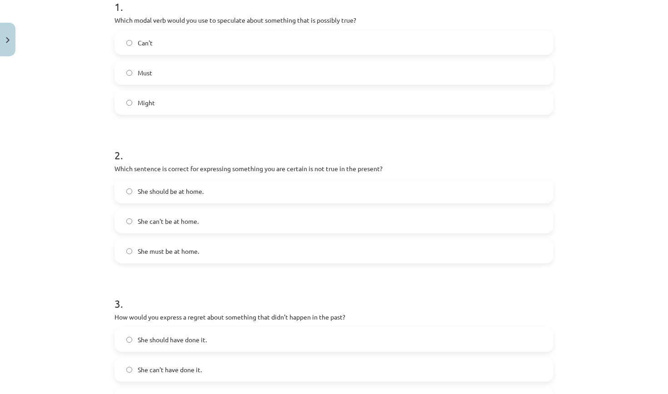
scroll to position [193, 0]
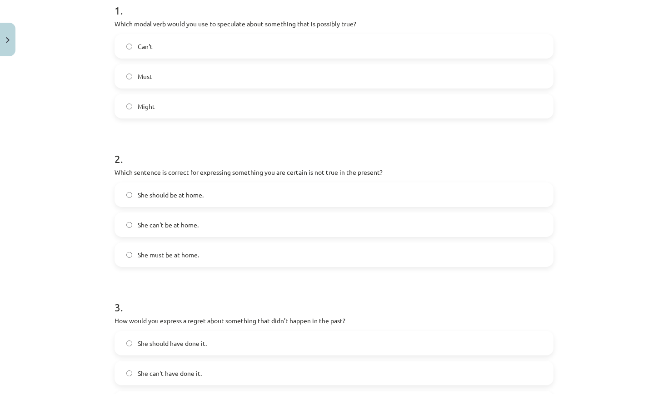
click at [226, 225] on label "She can't be at home." at bounding box center [333, 224] width 437 height 23
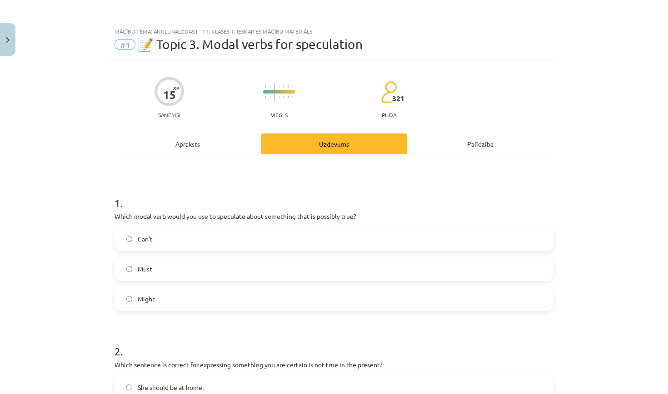
scroll to position [0, 0]
click at [187, 145] on div "Apraksts" at bounding box center [187, 144] width 146 height 20
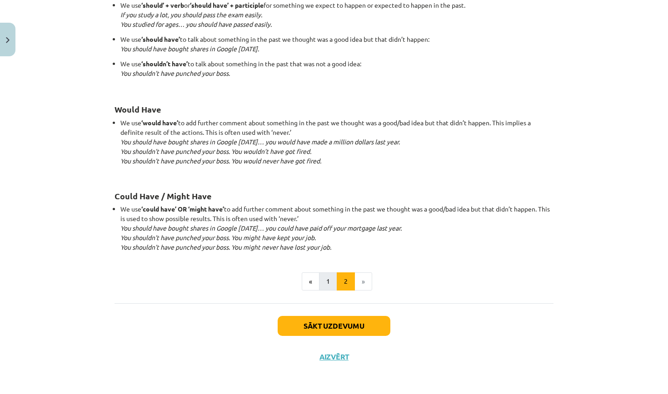
click at [332, 277] on button "1" at bounding box center [328, 281] width 18 height 18
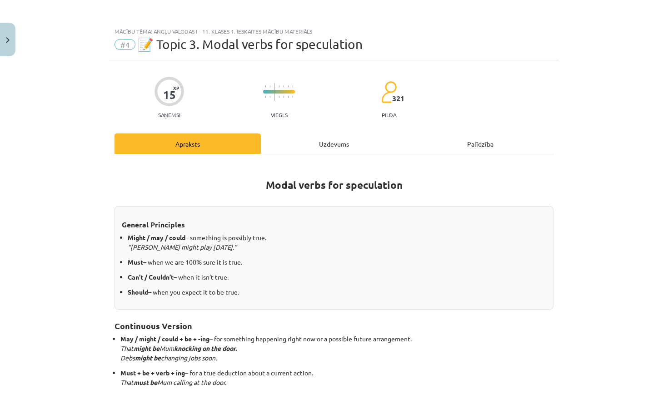
click at [354, 143] on div "Uzdevums" at bounding box center [334, 144] width 146 height 20
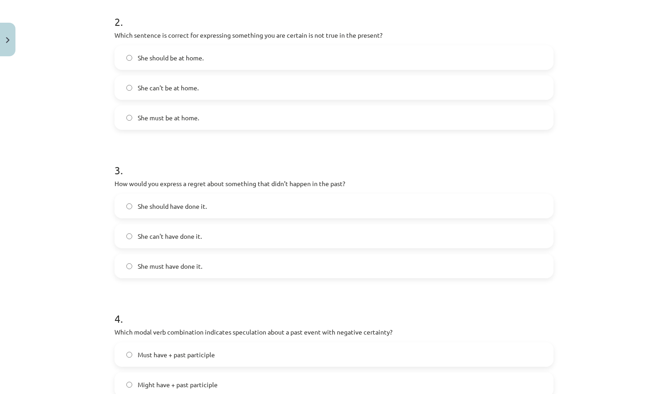
scroll to position [338, 0]
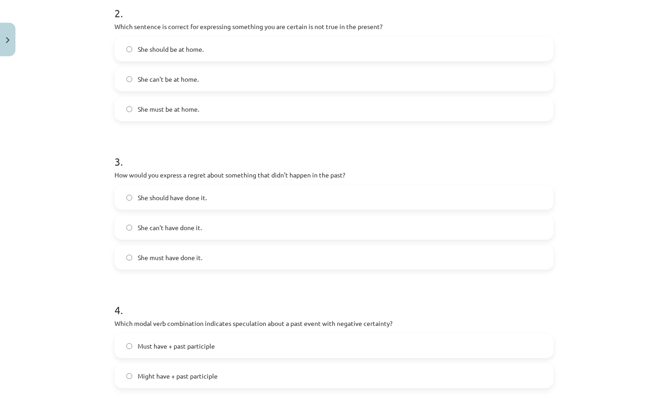
click at [277, 195] on label "She should have done it." at bounding box center [333, 197] width 437 height 23
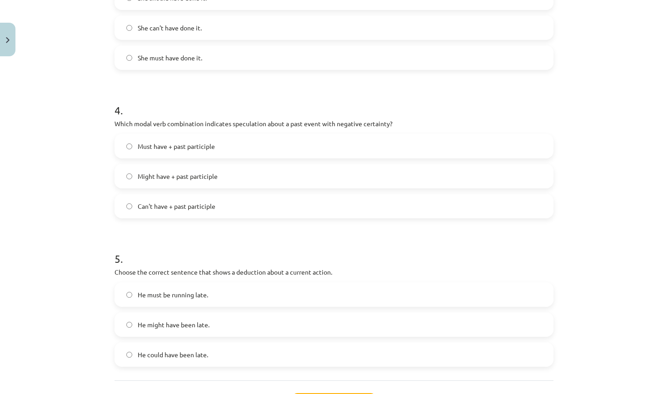
scroll to position [537, 0]
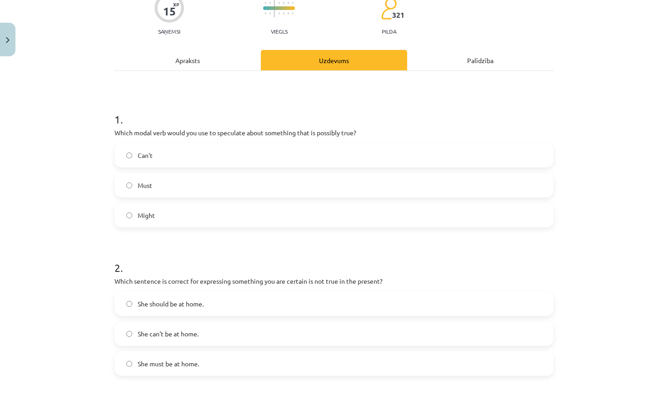
click at [217, 56] on div "Apraksts" at bounding box center [187, 60] width 146 height 20
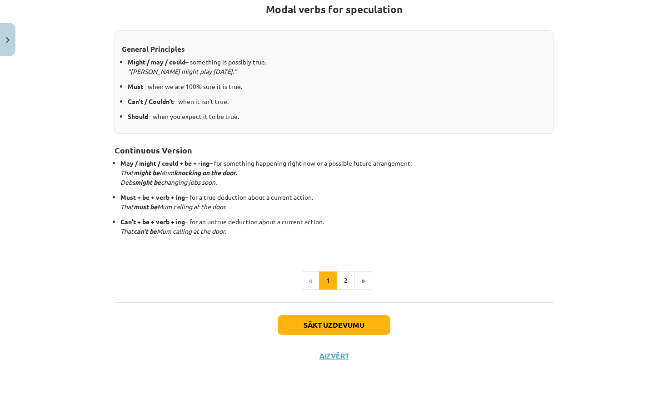
scroll to position [175, 0]
click at [346, 281] on button "2" at bounding box center [346, 281] width 18 height 18
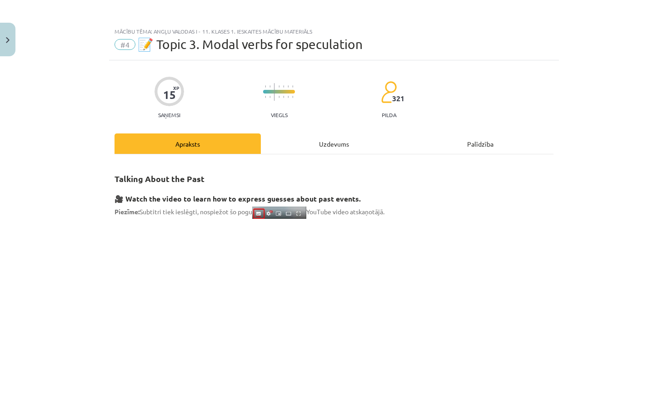
scroll to position [0, 0]
click at [339, 154] on hr at bounding box center [333, 154] width 439 height 0
click at [343, 143] on div "Uzdevums" at bounding box center [334, 144] width 146 height 20
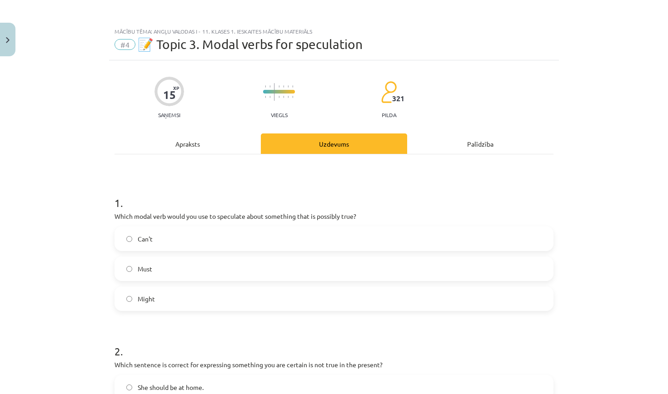
click at [213, 138] on div "Apraksts" at bounding box center [187, 144] width 146 height 20
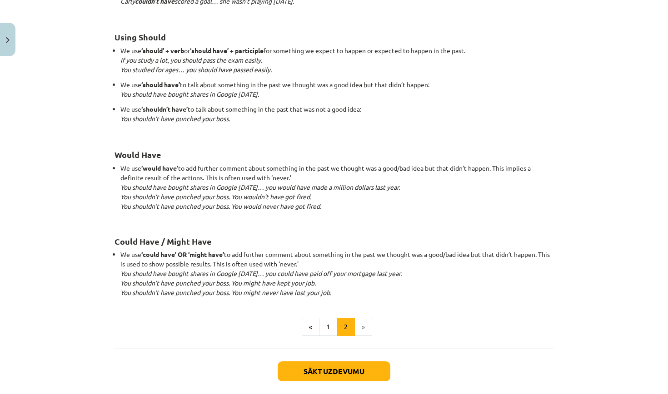
scroll to position [769, 0]
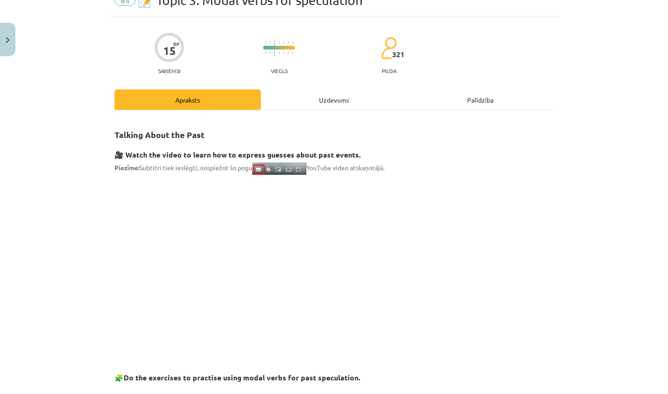
click at [329, 95] on div "Uzdevums" at bounding box center [334, 99] width 146 height 20
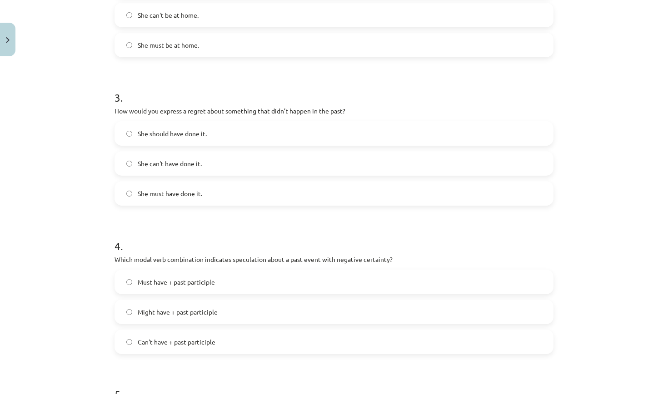
scroll to position [489, 0]
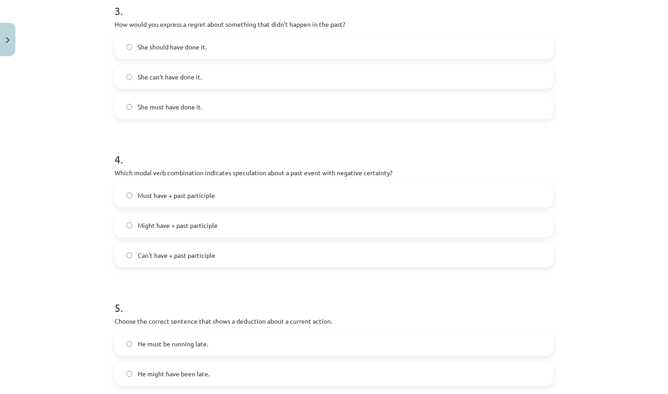
click at [249, 256] on label "Can't have + past participle" at bounding box center [333, 255] width 437 height 23
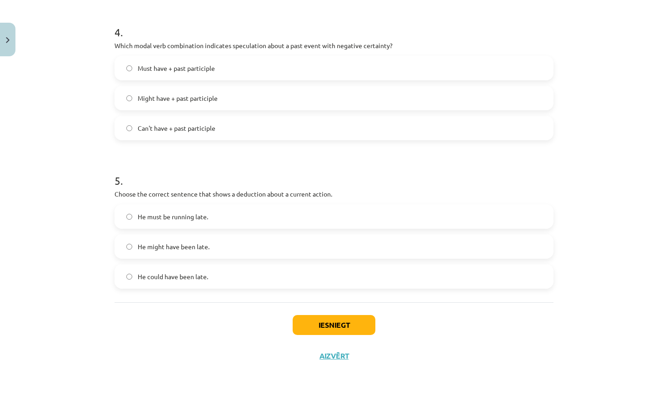
scroll to position [618, 0]
click at [260, 215] on label "He must be running late." at bounding box center [333, 216] width 437 height 23
click at [328, 322] on button "Iesniegt" at bounding box center [333, 325] width 83 height 20
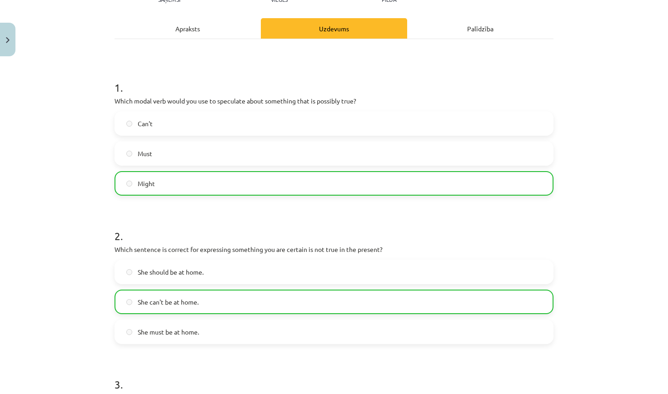
scroll to position [114, 0]
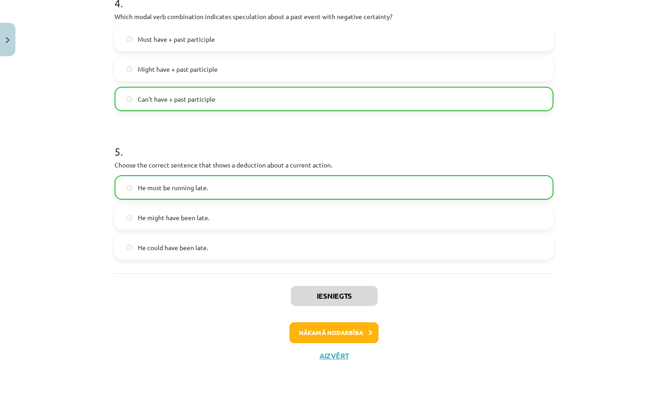
click at [361, 332] on button "Nākamā nodarbība" at bounding box center [333, 332] width 89 height 21
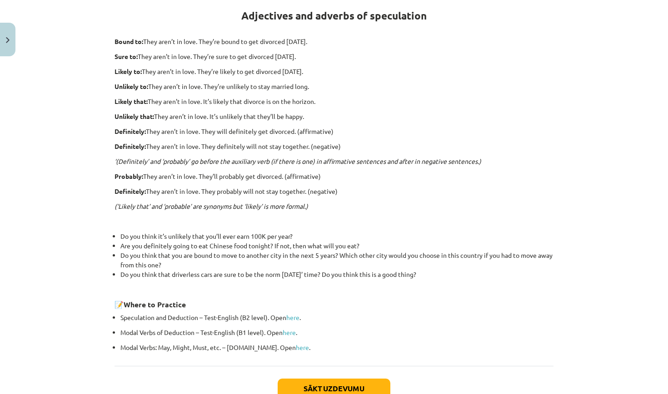
scroll to position [104, 0]
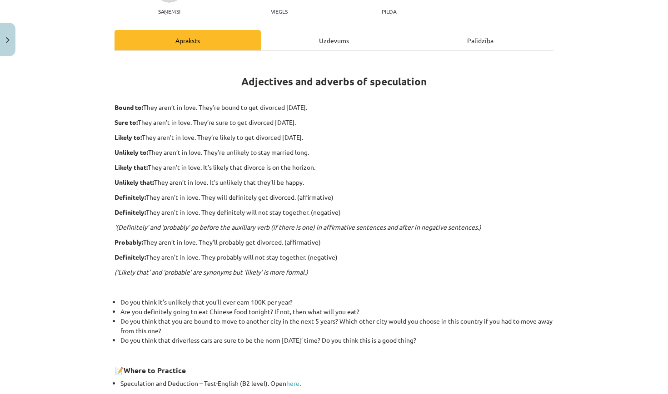
click at [6, 39] on img "Close" at bounding box center [8, 40] width 4 height 6
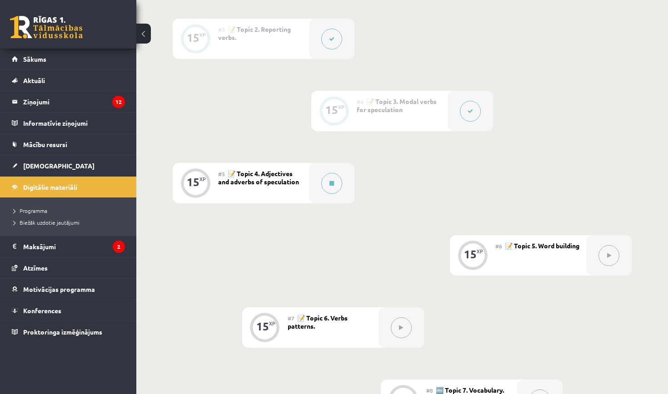
scroll to position [393, 0]
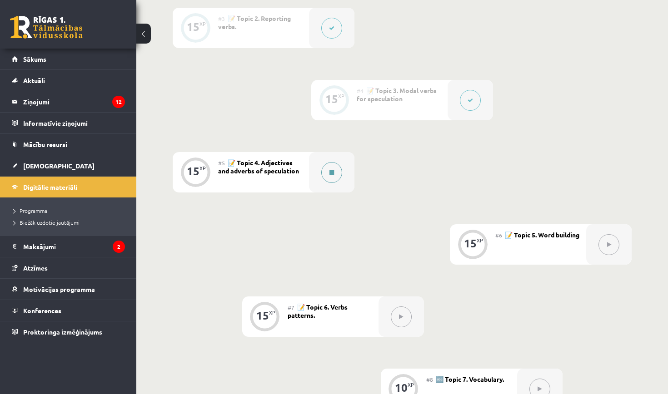
click at [335, 173] on button at bounding box center [331, 172] width 21 height 21
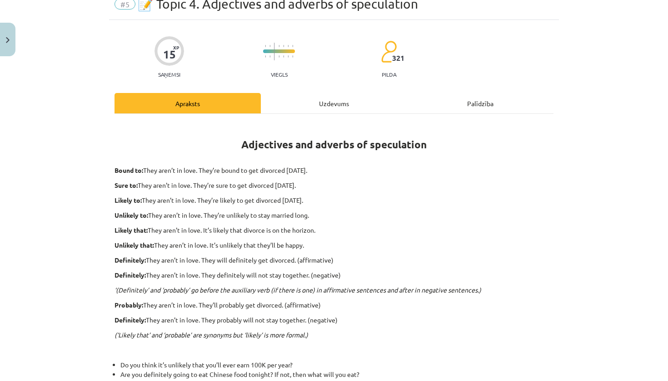
scroll to position [64, 0]
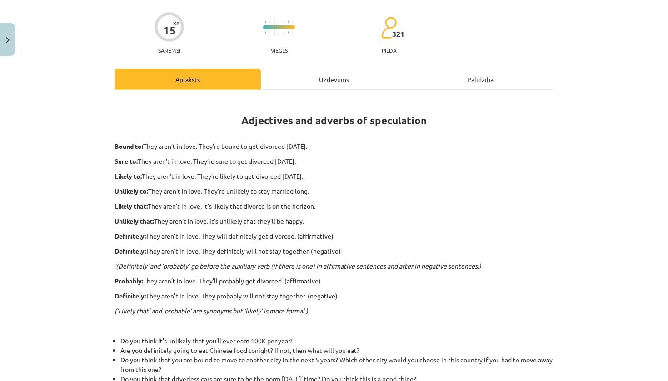
click at [327, 84] on div "Uzdevums" at bounding box center [334, 79] width 146 height 20
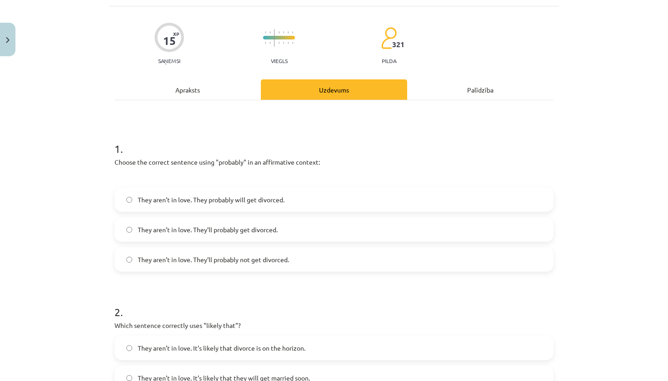
scroll to position [58, 0]
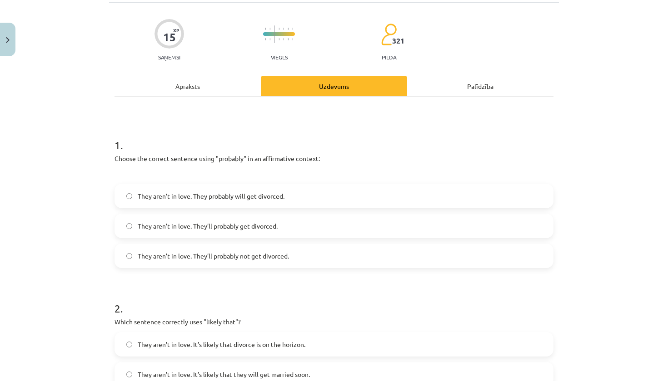
click at [288, 223] on label "They aren’t in love. They’ll probably get divorced." at bounding box center [333, 226] width 437 height 23
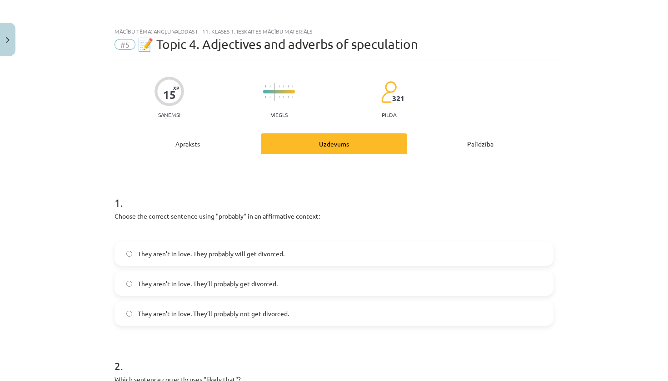
scroll to position [0, 0]
click at [226, 140] on div "Apraksts" at bounding box center [187, 144] width 146 height 20
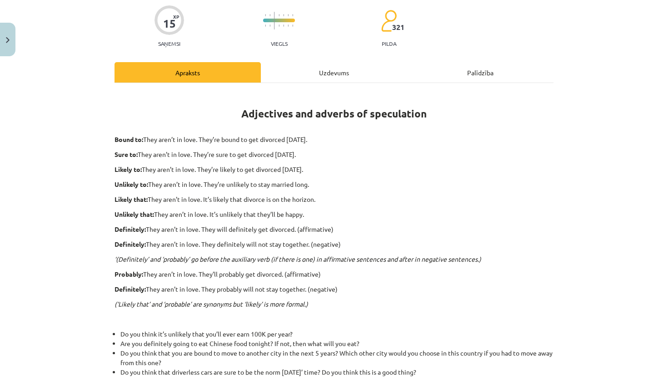
scroll to position [72, 0]
click at [315, 67] on div "Uzdevums" at bounding box center [334, 71] width 146 height 20
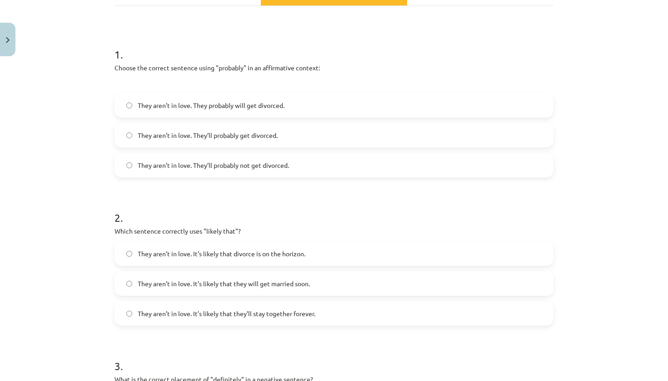
scroll to position [188, 0]
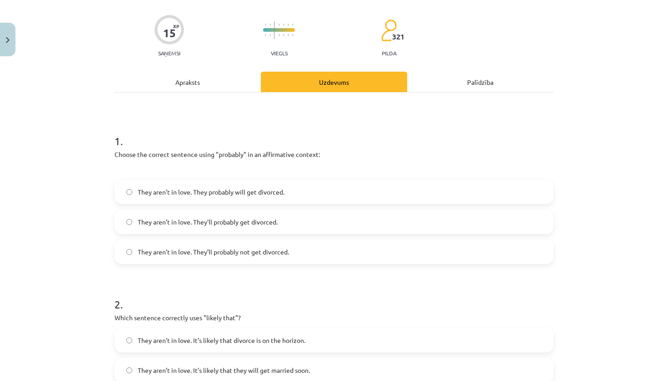
click at [235, 82] on div "Apraksts" at bounding box center [187, 82] width 146 height 20
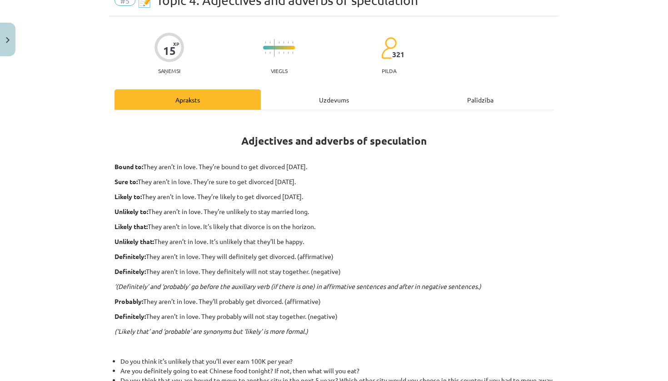
scroll to position [46, 0]
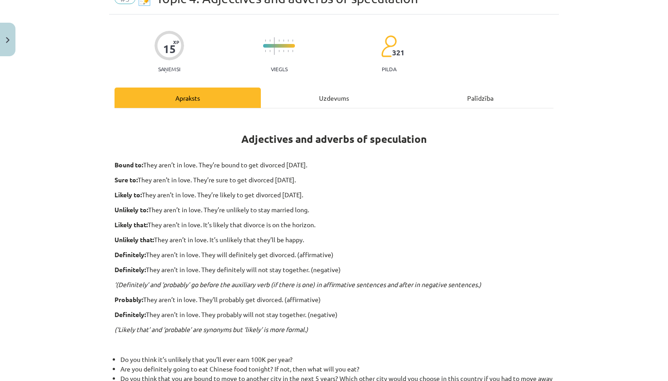
click at [309, 100] on div "Uzdevums" at bounding box center [334, 98] width 146 height 20
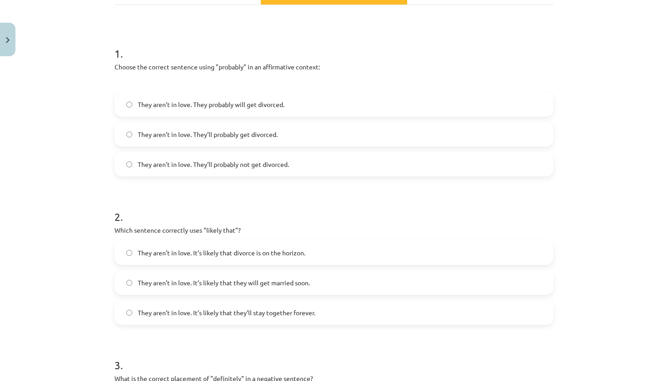
scroll to position [175, 0]
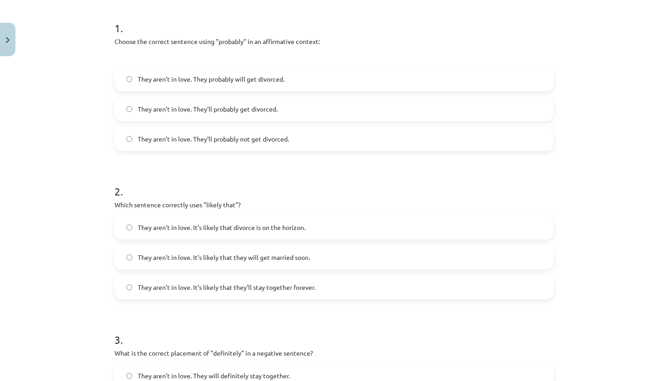
click at [288, 231] on span "They aren’t in love. It’s likely that divorce is on the horizon." at bounding box center [222, 228] width 168 height 10
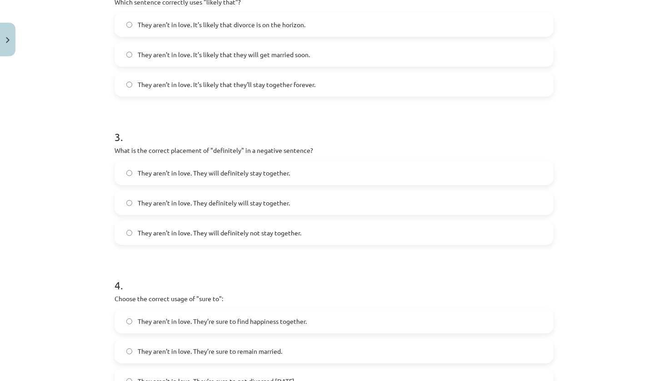
scroll to position [381, 0]
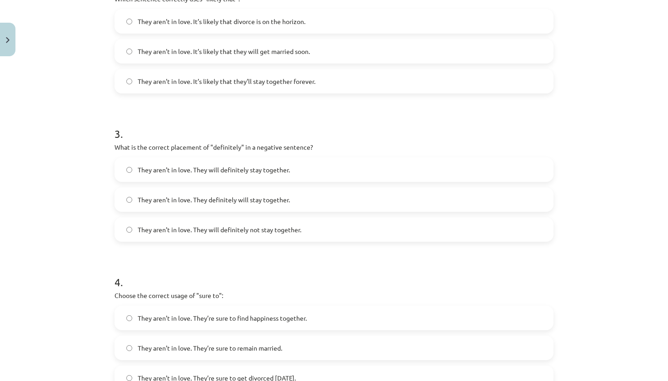
click at [280, 227] on span "They aren’t in love. They will definitely not stay together." at bounding box center [219, 230] width 163 height 10
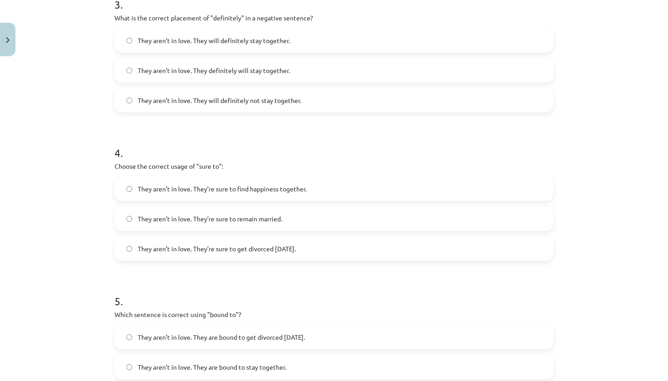
scroll to position [516, 0]
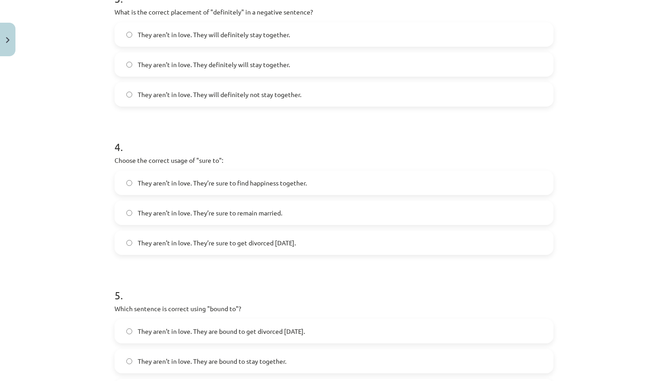
click at [295, 244] on span "They aren’t in love. They’re sure to get divorced within six months." at bounding box center [217, 243] width 158 height 10
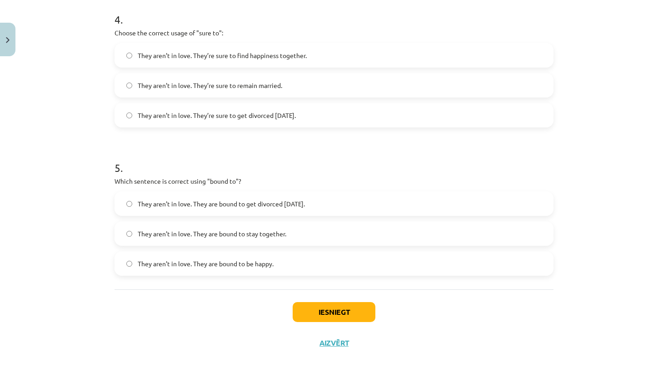
scroll to position [645, 0]
click at [314, 195] on label "They aren’t in love. They are bound to get divorced within six months." at bounding box center [333, 204] width 437 height 23
click at [331, 316] on button "Iesniegt" at bounding box center [333, 312] width 83 height 20
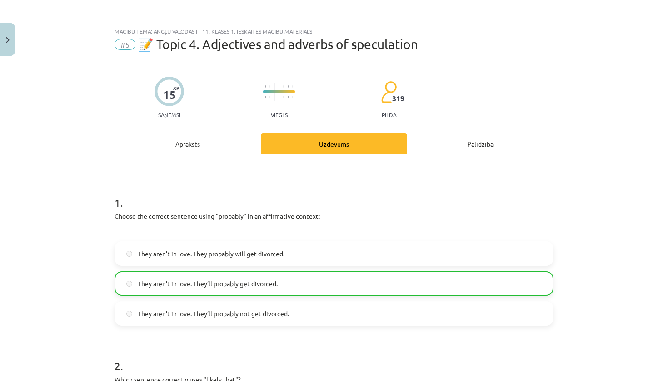
scroll to position [0, 0]
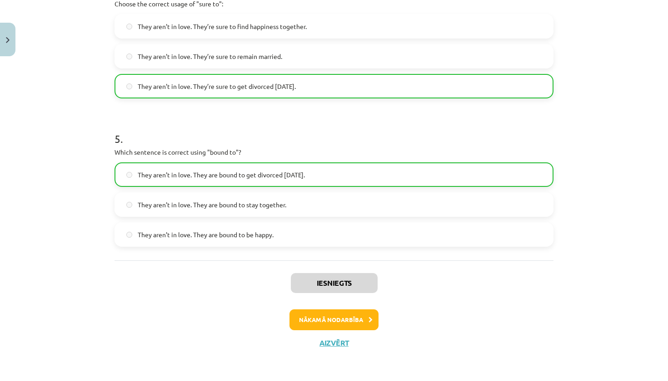
click at [367, 317] on button "Nākamā nodarbība" at bounding box center [333, 320] width 89 height 21
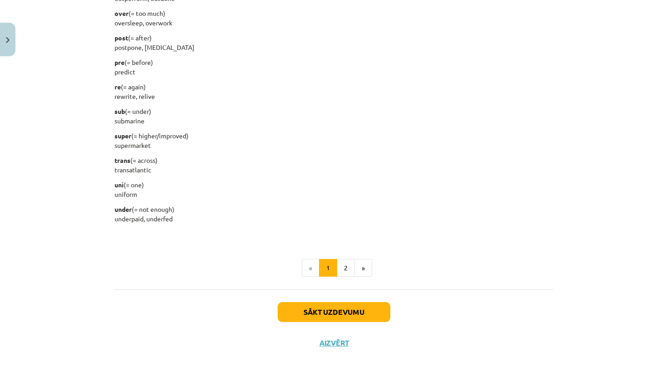
scroll to position [1101, 0]
click at [347, 272] on button "2" at bounding box center [346, 268] width 18 height 18
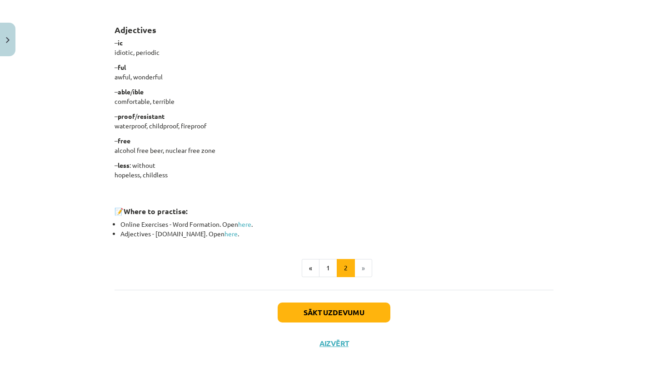
scroll to position [730, 0]
click at [330, 274] on button "1" at bounding box center [328, 269] width 18 height 18
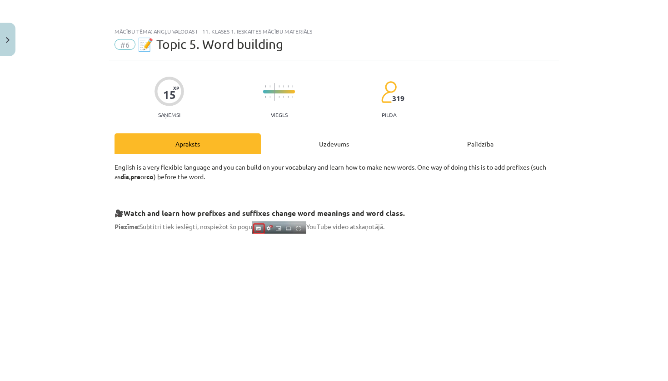
scroll to position [0, 0]
click at [15, 50] on div "Mācību tēma: Angļu valodas i - 11. klases 1. ieskaites mācību materiāls #6 📝 To…" at bounding box center [334, 190] width 668 height 381
click at [10, 43] on button "Close" at bounding box center [7, 40] width 15 height 34
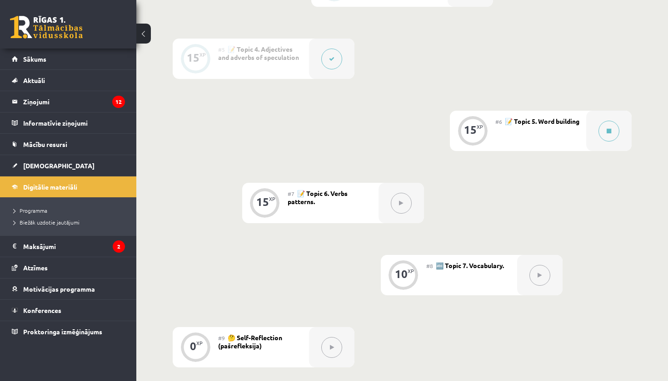
scroll to position [510, 0]
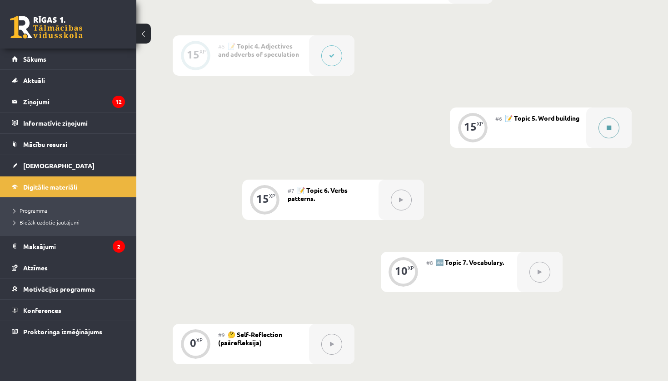
click at [612, 130] on button at bounding box center [608, 128] width 21 height 21
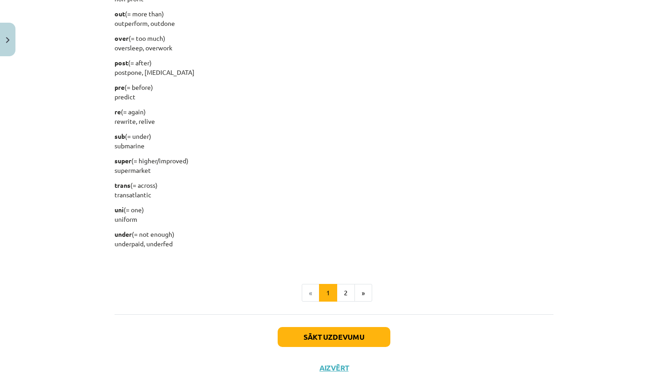
scroll to position [1076, 0]
click at [344, 297] on button "2" at bounding box center [346, 293] width 18 height 18
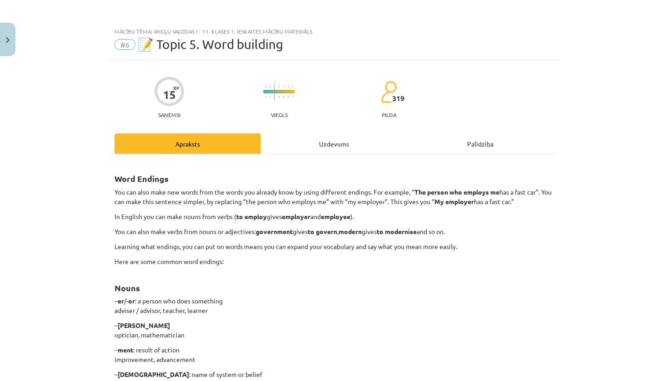
scroll to position [403, 0]
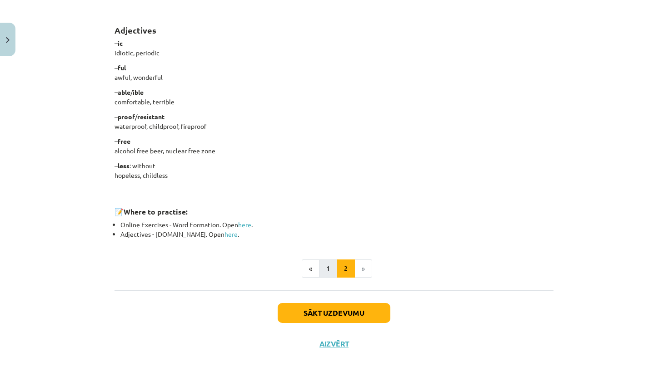
click at [327, 263] on button "1" at bounding box center [328, 269] width 18 height 18
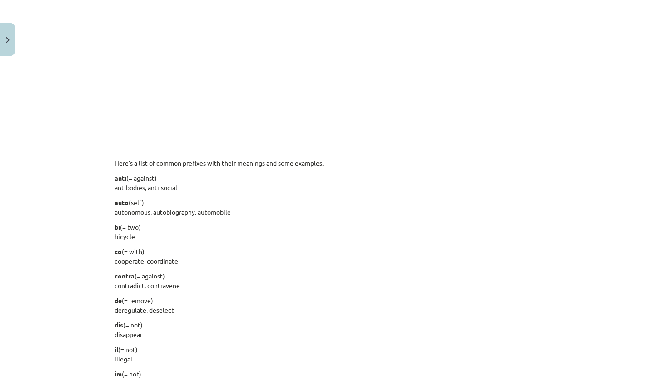
scroll to position [600, 0]
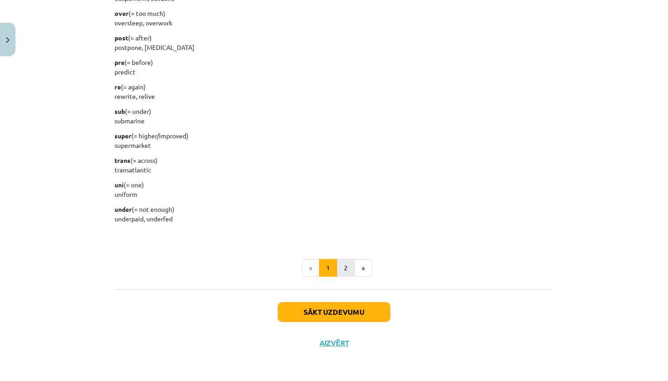
click at [346, 267] on button "2" at bounding box center [346, 268] width 18 height 18
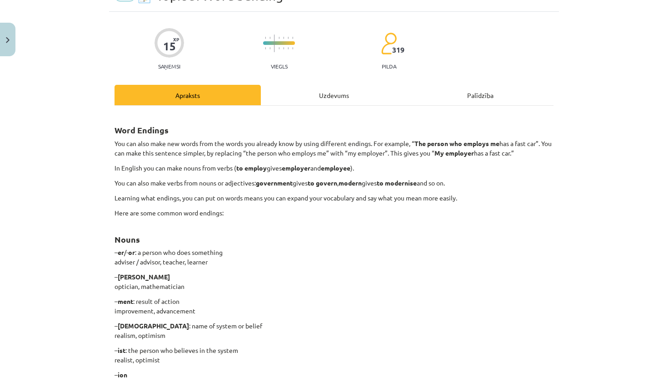
scroll to position [32, 0]
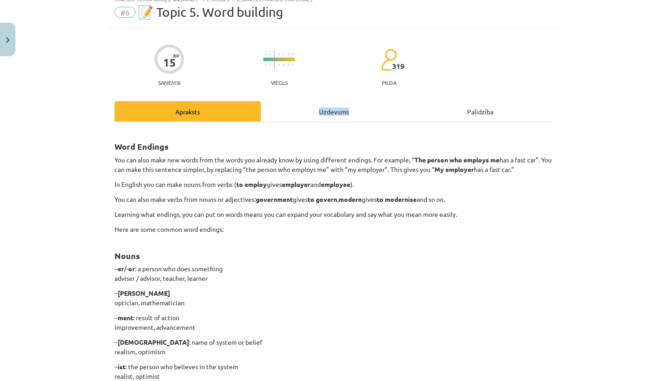
click at [295, 115] on div "Uzdevums" at bounding box center [334, 111] width 146 height 20
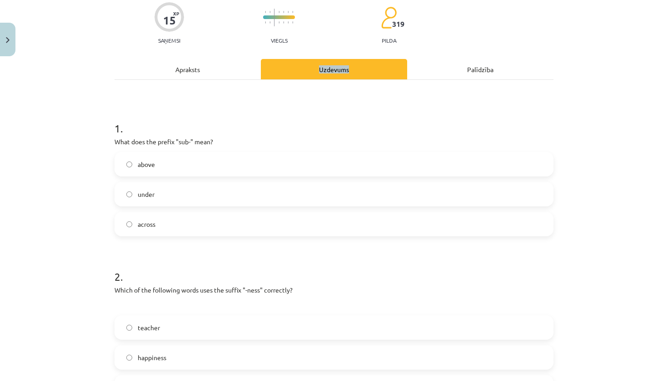
scroll to position [74, 0]
click at [222, 69] on div "Apraksts" at bounding box center [187, 69] width 146 height 20
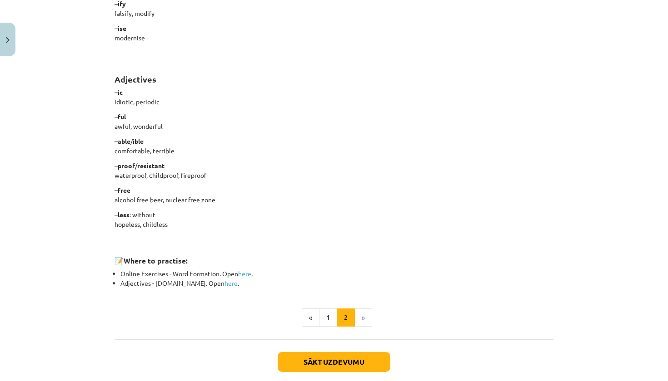
scroll to position [682, 0]
click at [329, 317] on button "1" at bounding box center [328, 317] width 18 height 18
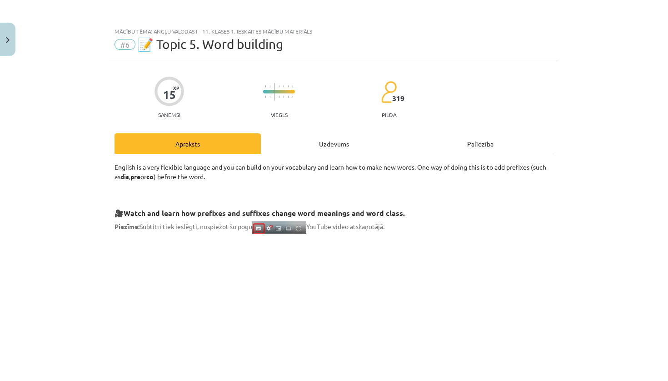
scroll to position [0, 0]
click at [339, 151] on div "Uzdevums" at bounding box center [334, 144] width 146 height 20
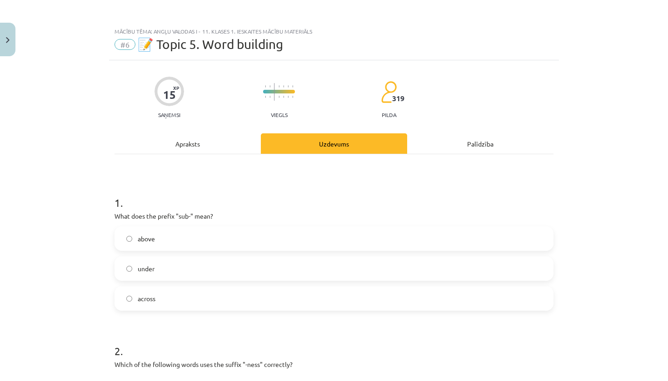
scroll to position [23, 0]
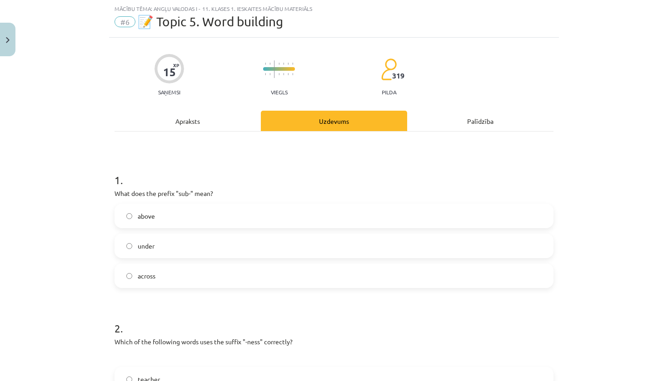
click at [235, 248] on label "under" at bounding box center [333, 246] width 437 height 23
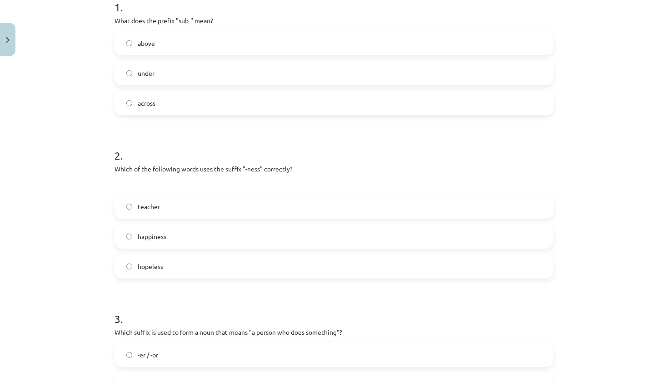
scroll to position [196, 0]
click at [252, 235] on label "happiness" at bounding box center [333, 236] width 437 height 23
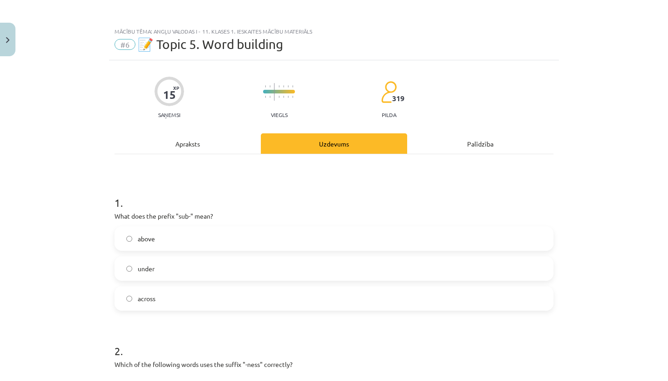
scroll to position [0, 0]
click at [199, 144] on div "Apraksts" at bounding box center [187, 144] width 146 height 20
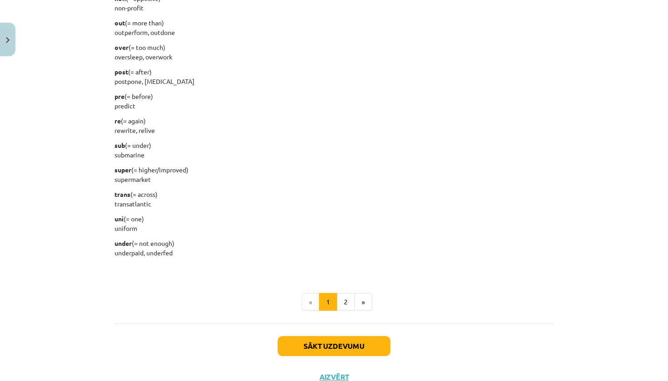
scroll to position [1067, 0]
click at [341, 295] on button "2" at bounding box center [346, 302] width 18 height 18
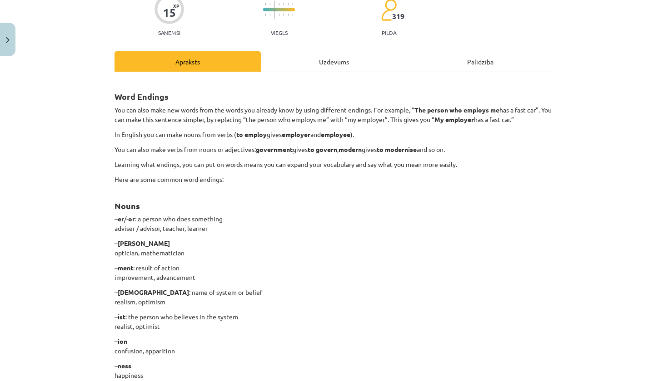
scroll to position [78, 0]
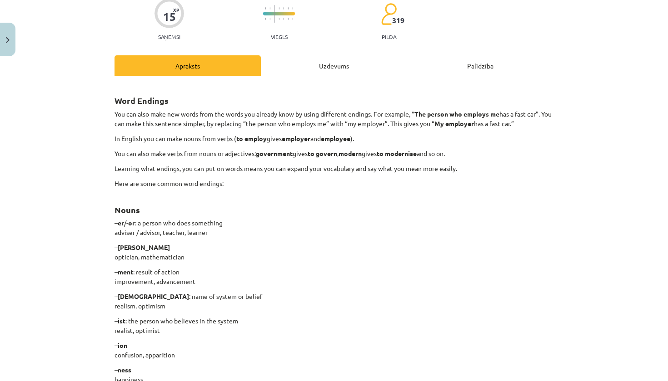
click at [342, 68] on div "Uzdevums" at bounding box center [334, 65] width 146 height 20
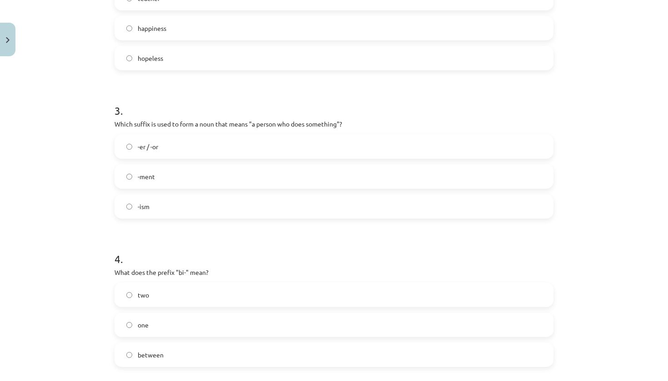
scroll to position [413, 0]
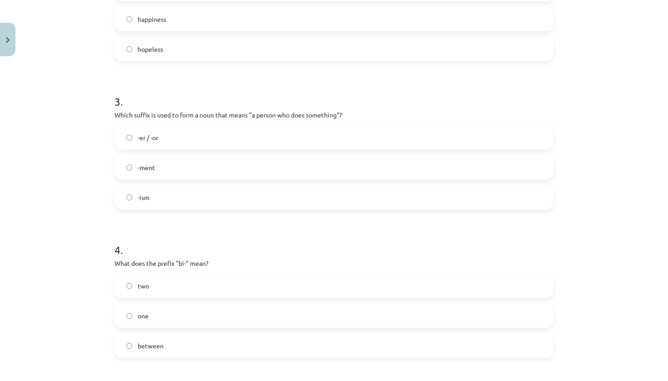
click at [301, 138] on label "-er / -or" at bounding box center [333, 137] width 437 height 23
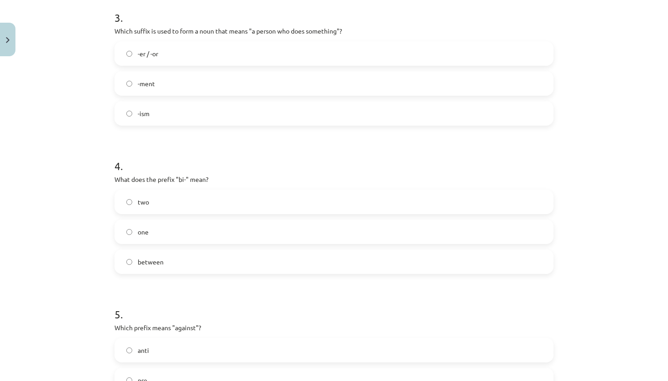
scroll to position [499, 0]
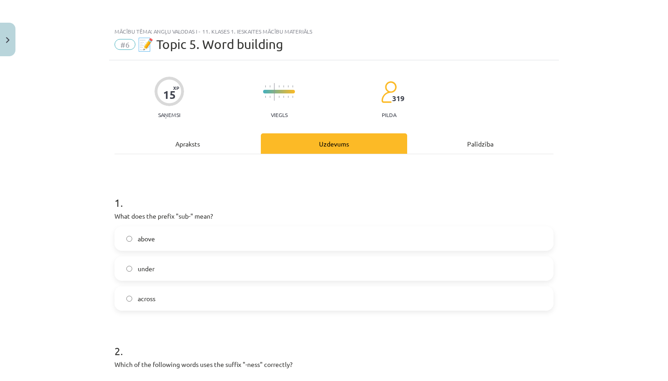
click at [217, 144] on div "Apraksts" at bounding box center [187, 144] width 146 height 20
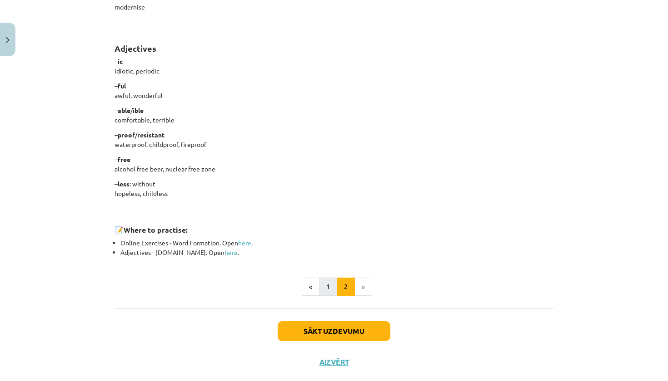
click at [325, 284] on button "1" at bounding box center [328, 287] width 18 height 18
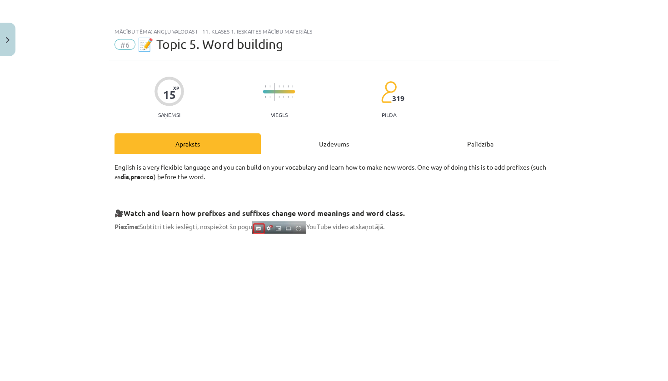
scroll to position [0, 0]
click at [349, 142] on div "Uzdevums" at bounding box center [334, 144] width 146 height 20
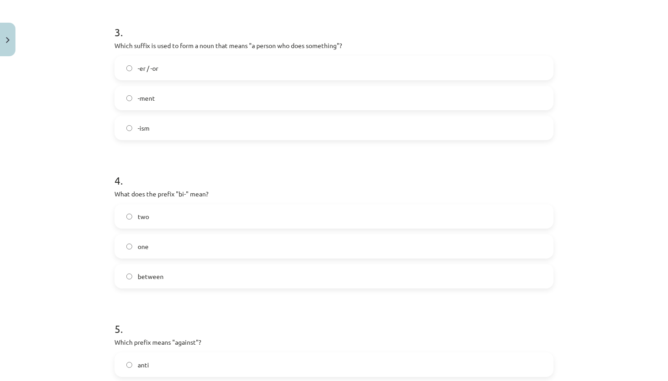
scroll to position [507, 0]
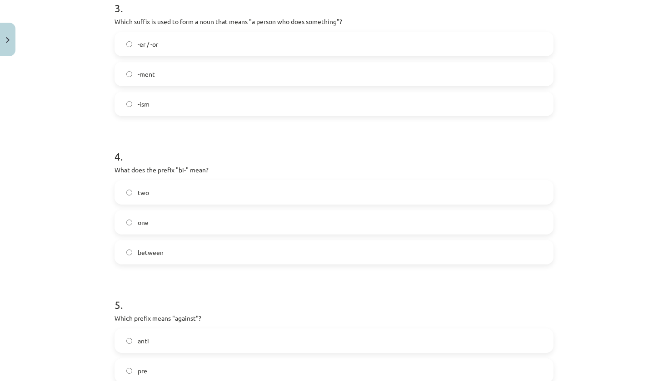
click at [261, 191] on label "two" at bounding box center [333, 192] width 437 height 23
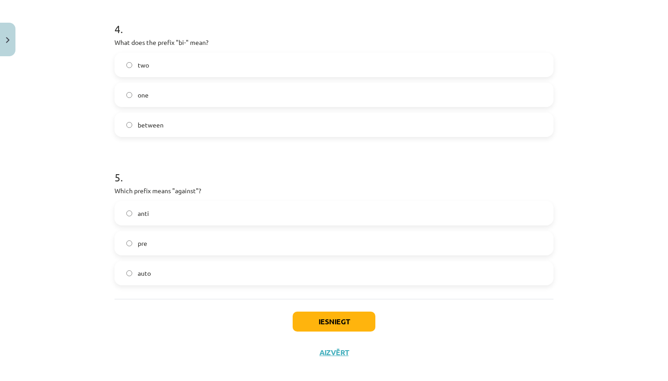
scroll to position [637, 0]
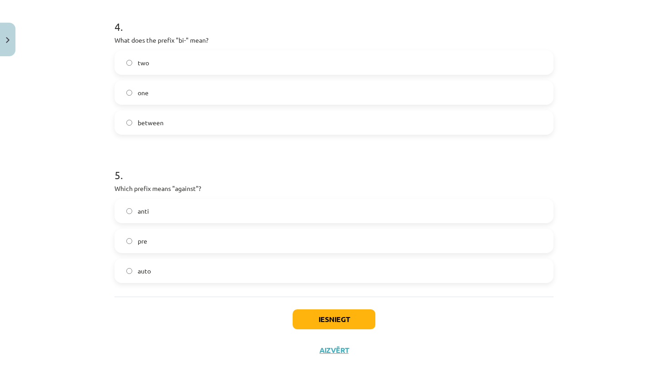
click at [237, 229] on div "pre" at bounding box center [333, 241] width 439 height 25
click at [237, 238] on label "pre" at bounding box center [333, 241] width 437 height 23
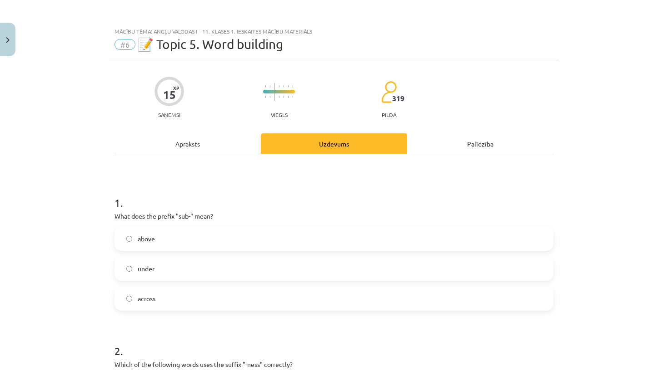
scroll to position [0, 0]
click at [215, 148] on div "Apraksts" at bounding box center [187, 144] width 146 height 20
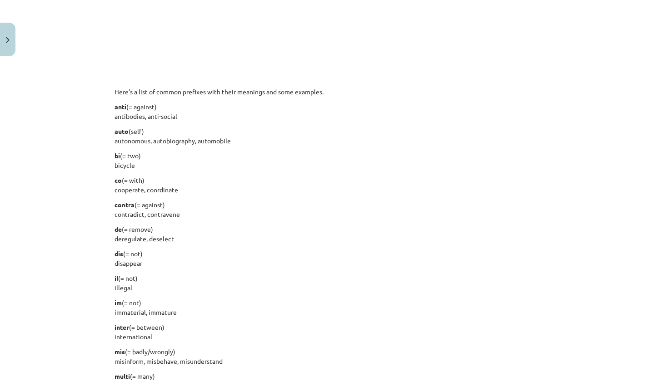
scroll to position [663, 0]
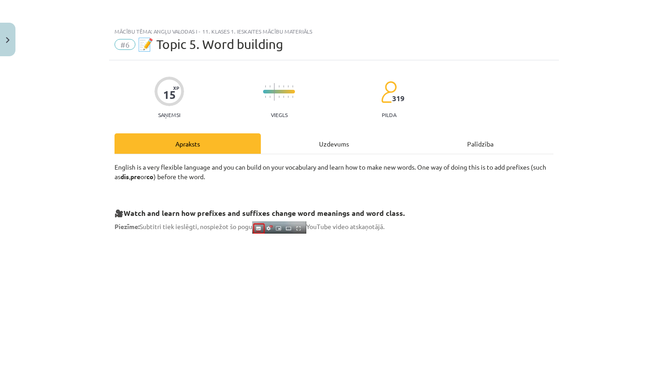
click at [293, 147] on div "Uzdevums" at bounding box center [334, 144] width 146 height 20
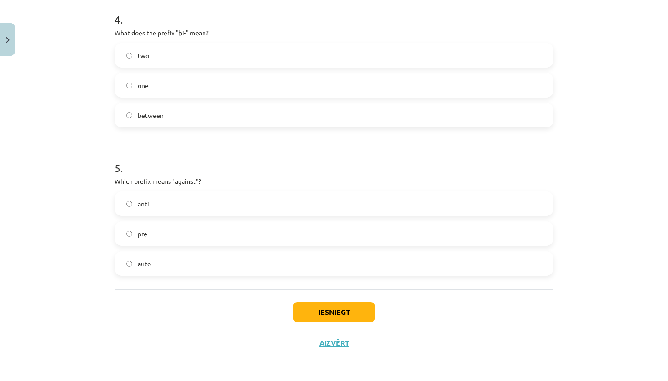
scroll to position [645, 0]
click at [219, 205] on label "anti" at bounding box center [333, 204] width 437 height 23
click at [330, 313] on button "Iesniegt" at bounding box center [333, 312] width 83 height 20
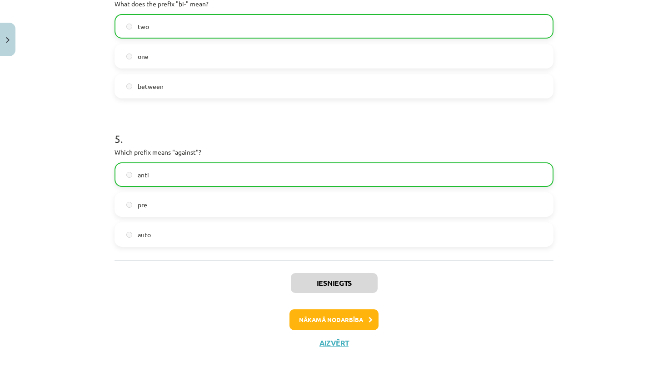
click at [335, 320] on button "Nākamā nodarbība" at bounding box center [333, 320] width 89 height 21
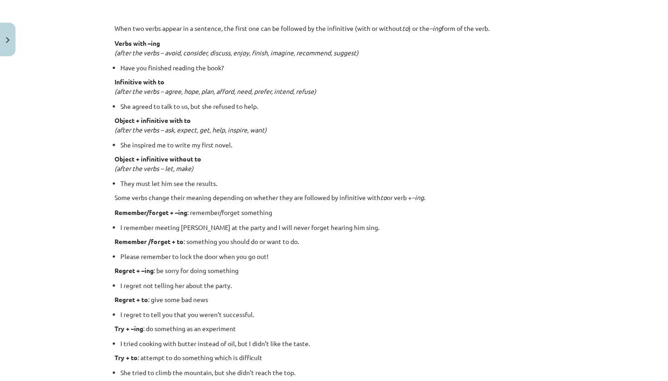
scroll to position [668, 0]
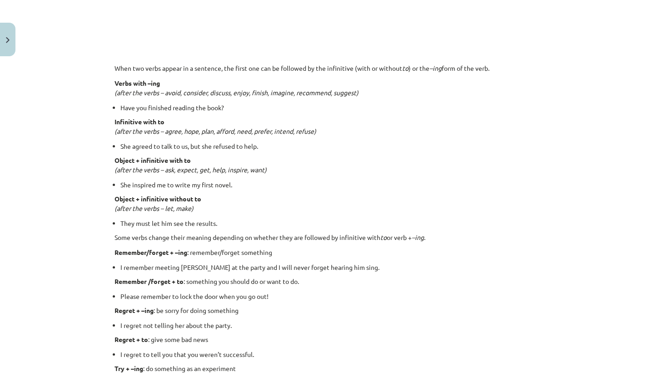
click at [8, 40] on img "Close" at bounding box center [8, 40] width 4 height 6
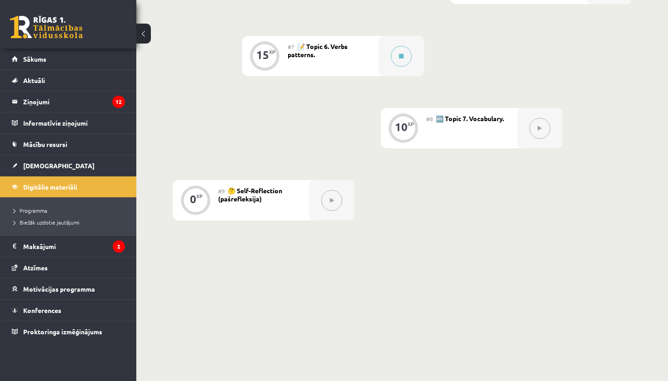
scroll to position [653, 0]
